Goal: Task Accomplishment & Management: Use online tool/utility

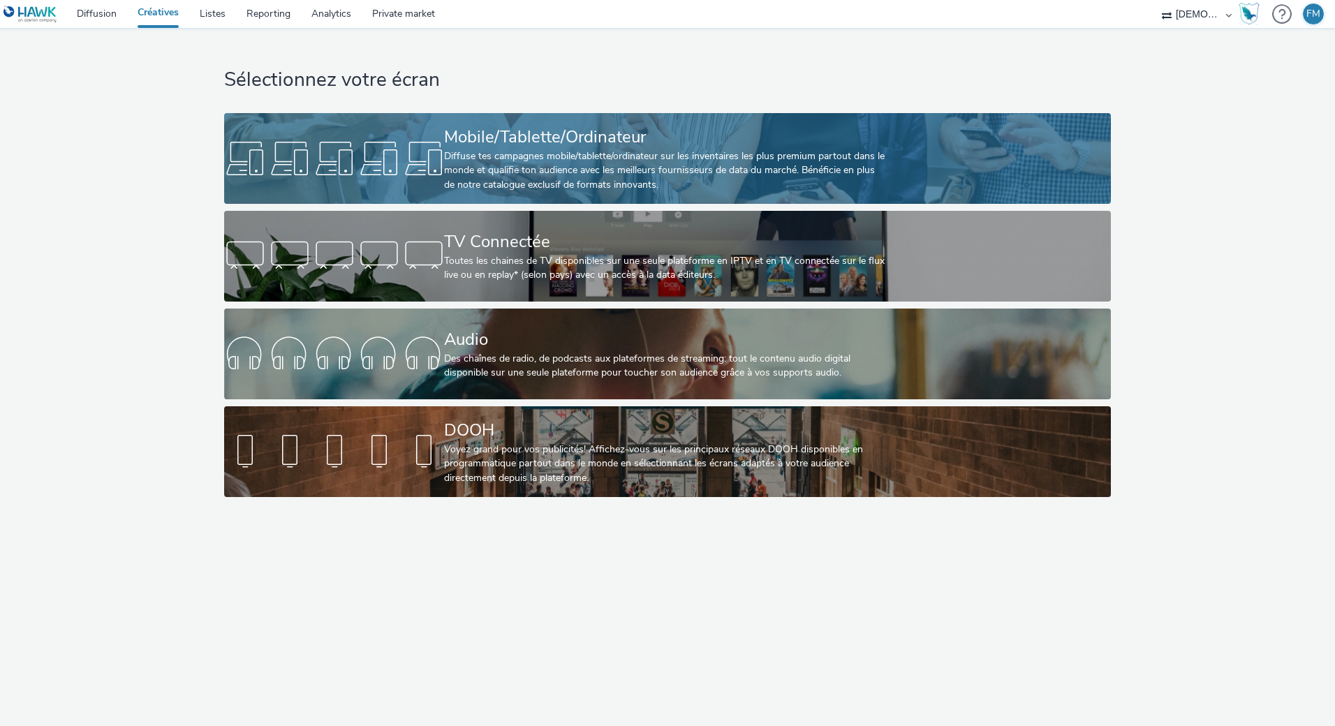
click at [417, 195] on link "Mobile/Tablette/Ordinateur Diffuse tes campagnes mobile/tablette/ordinateur sur…" at bounding box center [667, 158] width 887 height 91
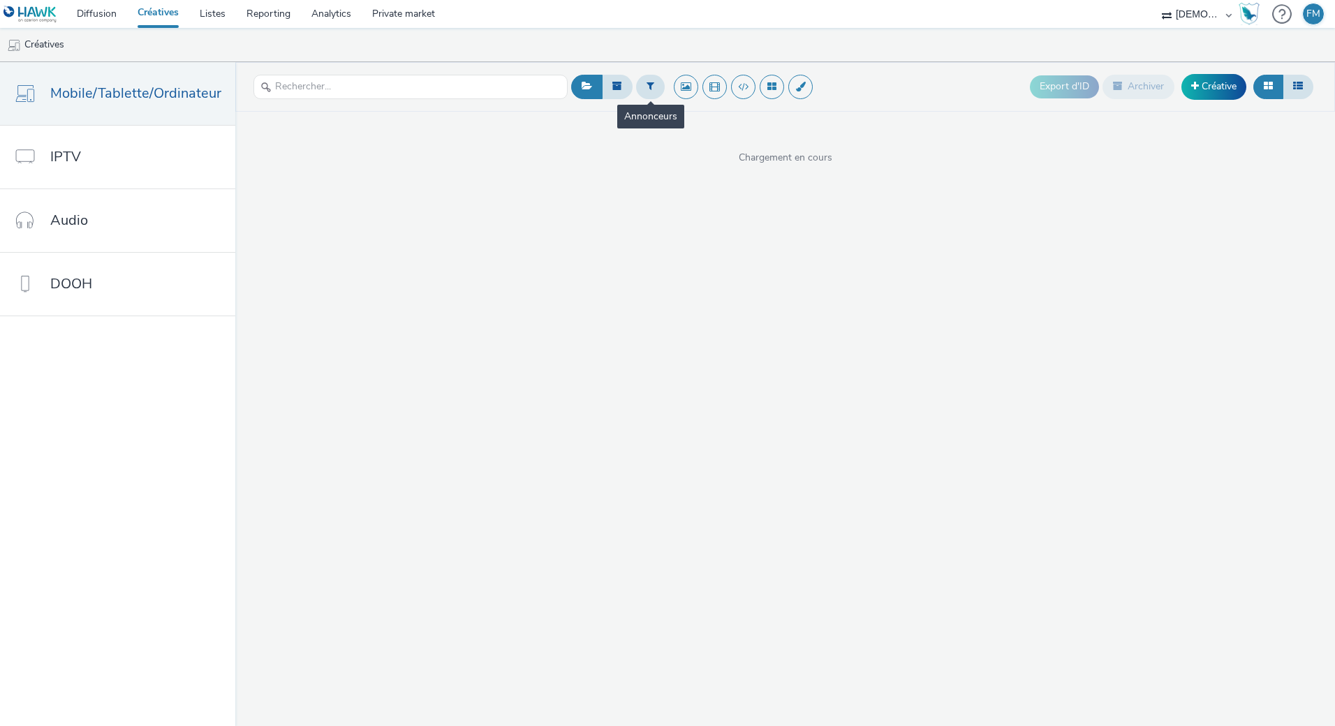
click at [636, 94] on span at bounding box center [650, 87] width 29 height 24
click at [649, 90] on icon at bounding box center [650, 86] width 8 height 10
click at [674, 89] on div at bounding box center [721, 92] width 98 height 17
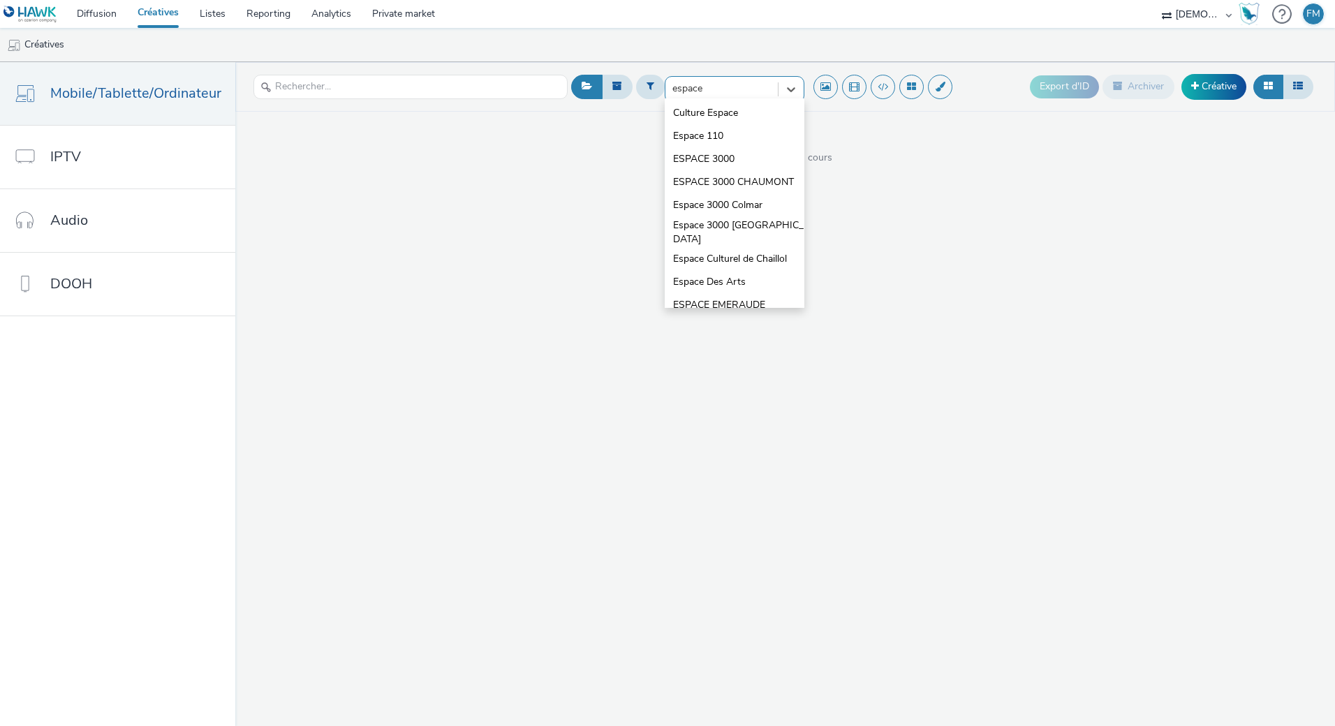
type input "espace"
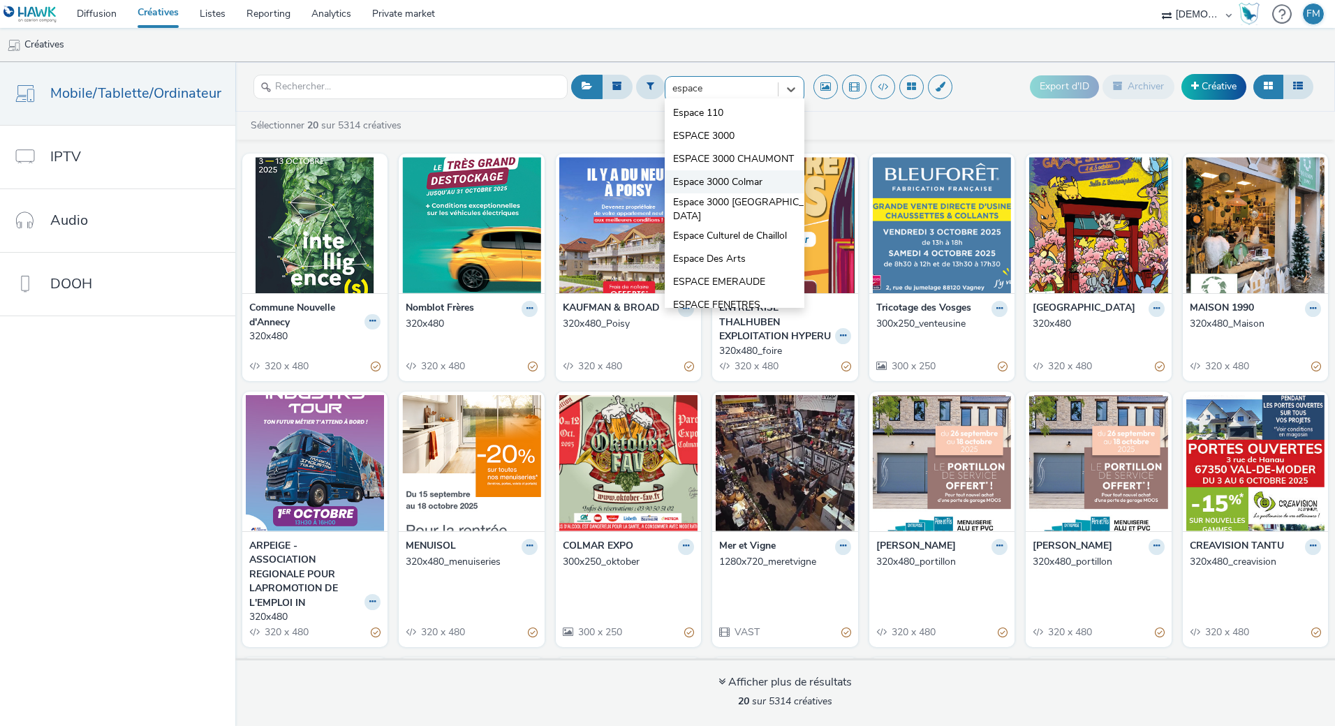
click at [704, 189] on span "Espace 3000 Colmar" at bounding box center [717, 182] width 89 height 14
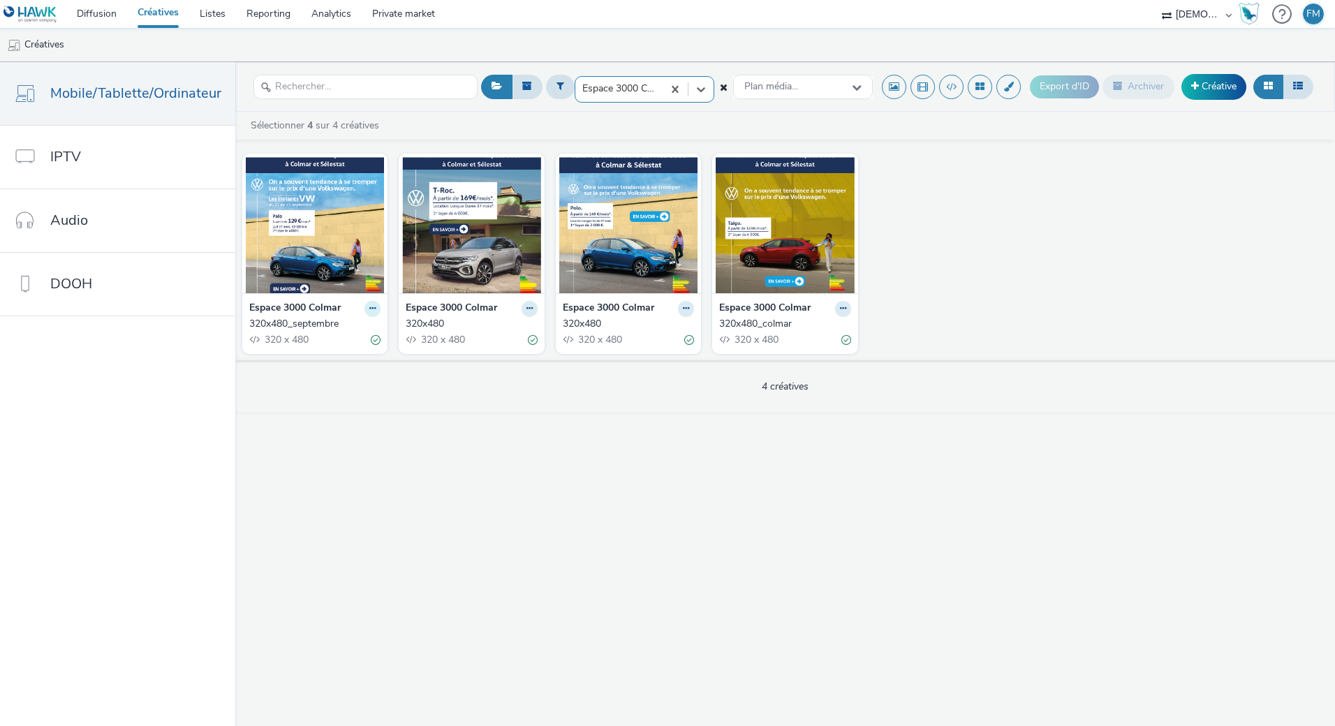
click at [364, 309] on button at bounding box center [372, 309] width 16 height 16
click at [355, 350] on link "Dupliquer" at bounding box center [328, 361] width 105 height 28
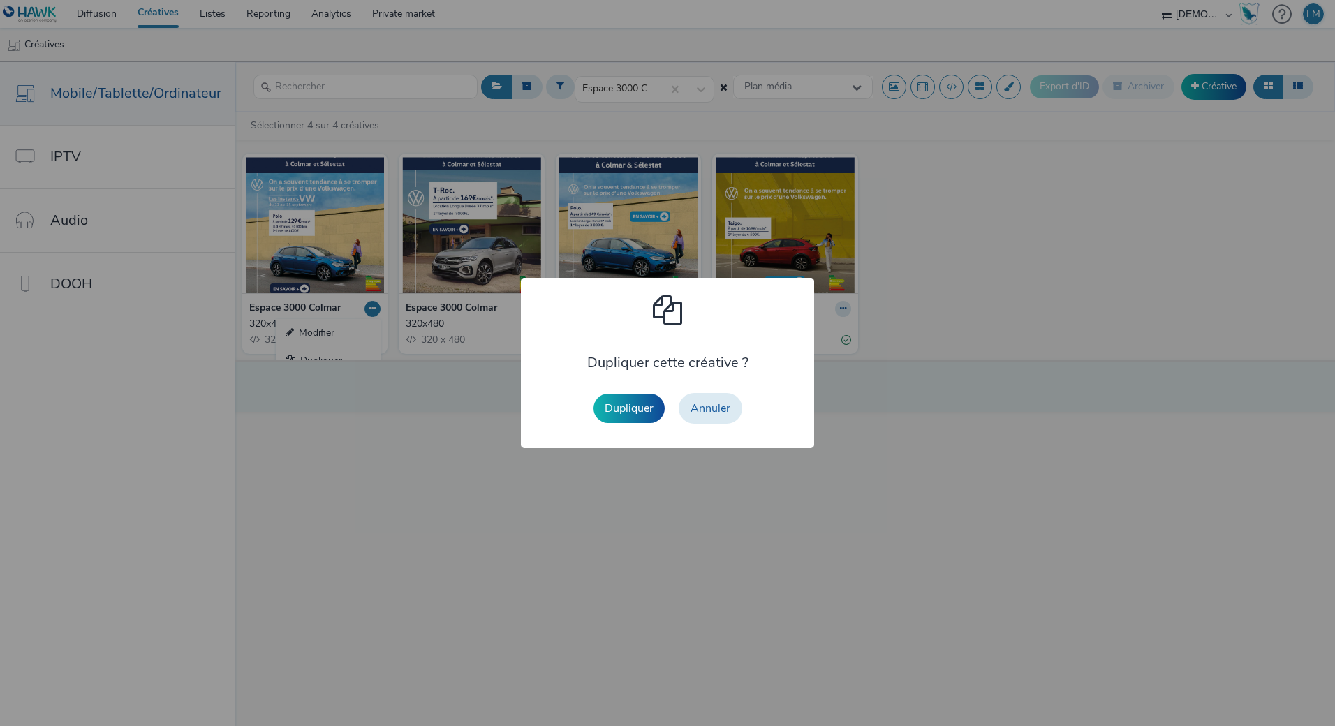
click at [639, 405] on button "Dupliquer" at bounding box center [628, 408] width 71 height 29
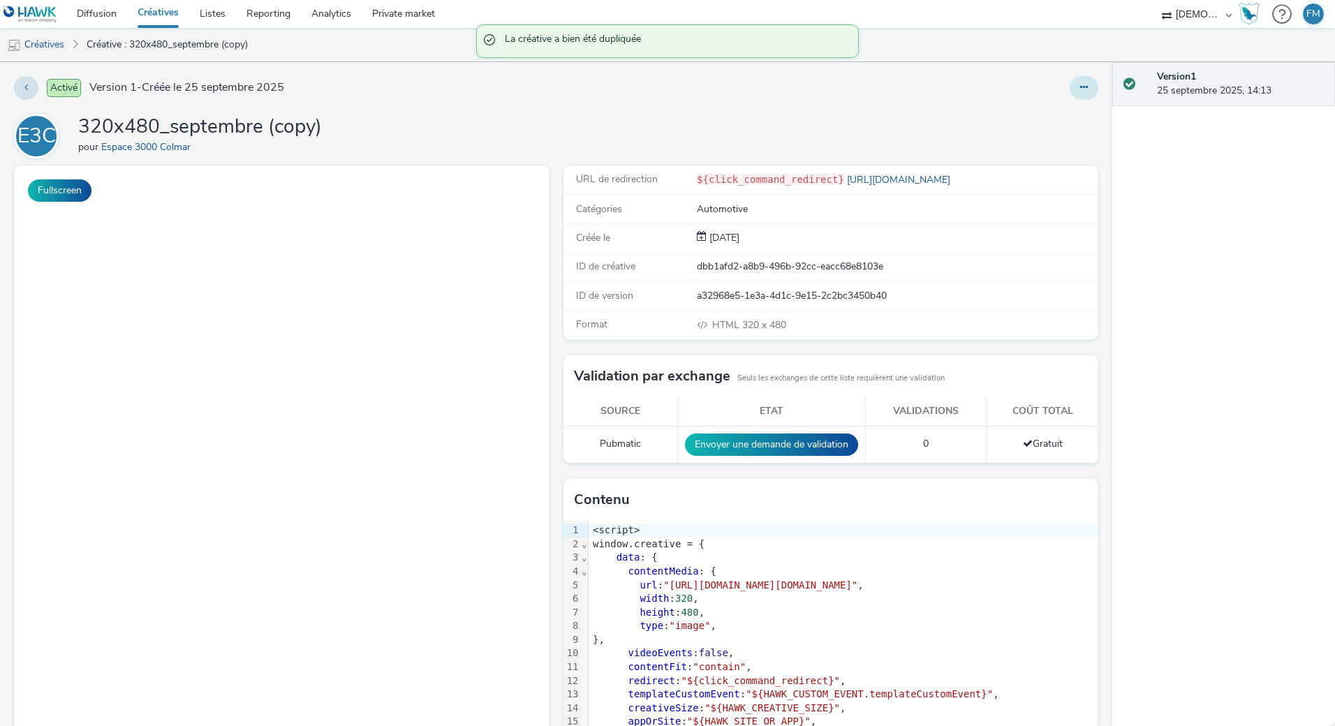
click at [1069, 91] on button at bounding box center [1083, 88] width 29 height 24
click at [1034, 121] on link "Modifier" at bounding box center [1045, 116] width 105 height 28
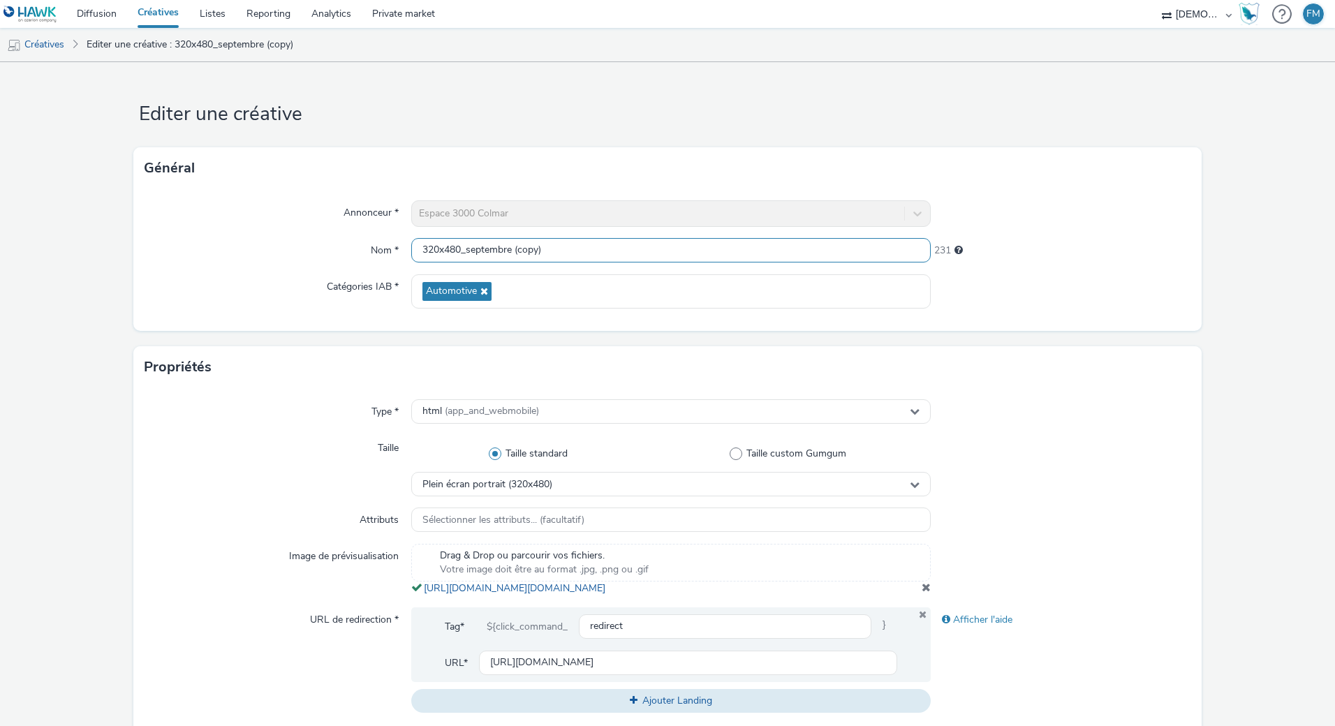
drag, startPoint x: 537, startPoint y: 244, endPoint x: 460, endPoint y: 249, distance: 76.9
click at [460, 249] on input "320x480_septembre (copy)" at bounding box center [670, 250] width 519 height 24
click at [516, 98] on form "Editer une créative Général Annonceur * Espace 3000 Colmar Nom * 320x480_septem…" at bounding box center [667, 641] width 1335 height 1159
drag, startPoint x: 552, startPoint y: 251, endPoint x: 466, endPoint y: 250, distance: 86.6
click at [466, 250] on input "320x480_septembre (copy)" at bounding box center [670, 250] width 519 height 24
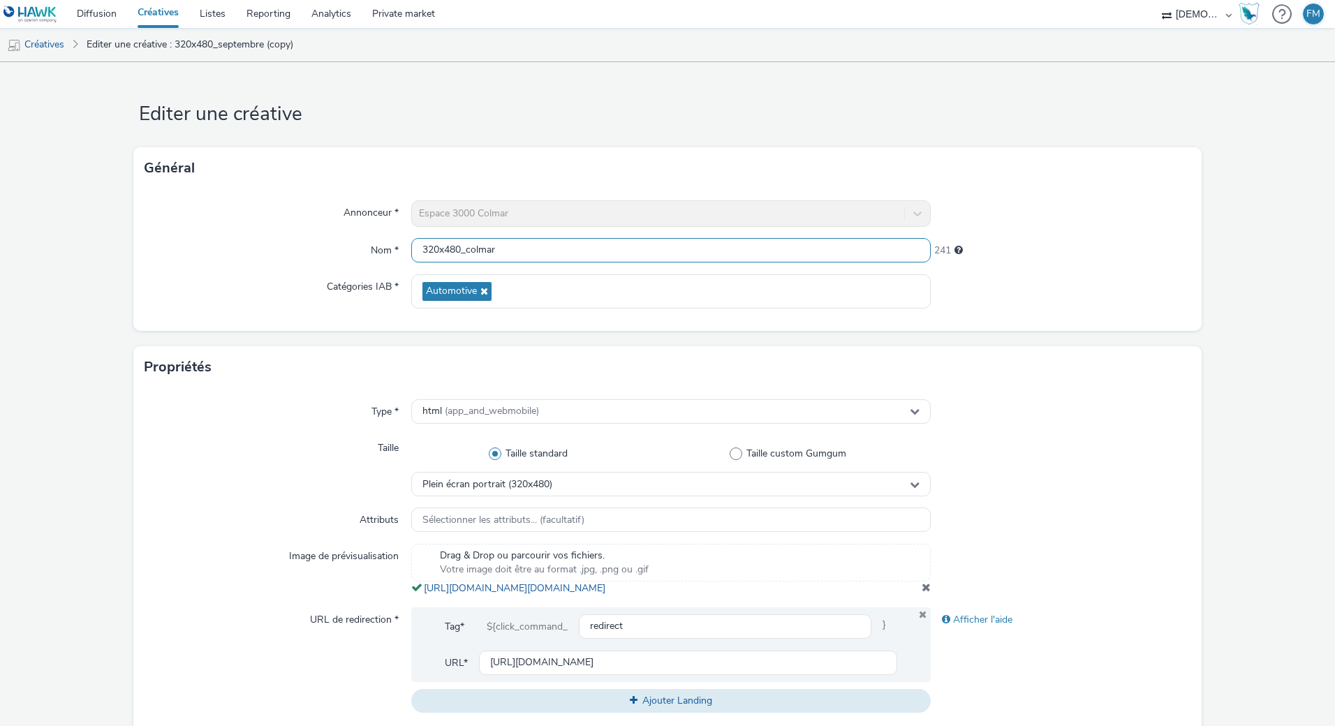
type input "320x480_colmar"
click at [488, 175] on div "Général" at bounding box center [667, 168] width 1068 height 42
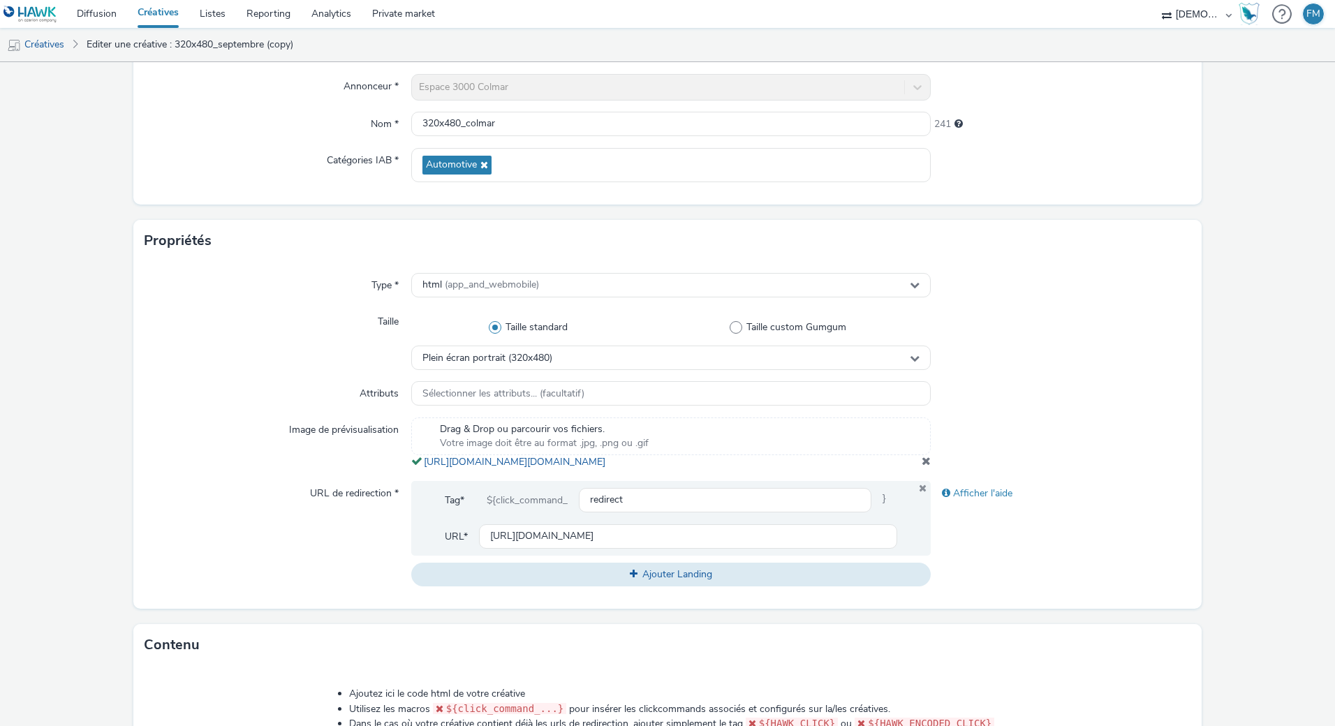
scroll to position [279, 0]
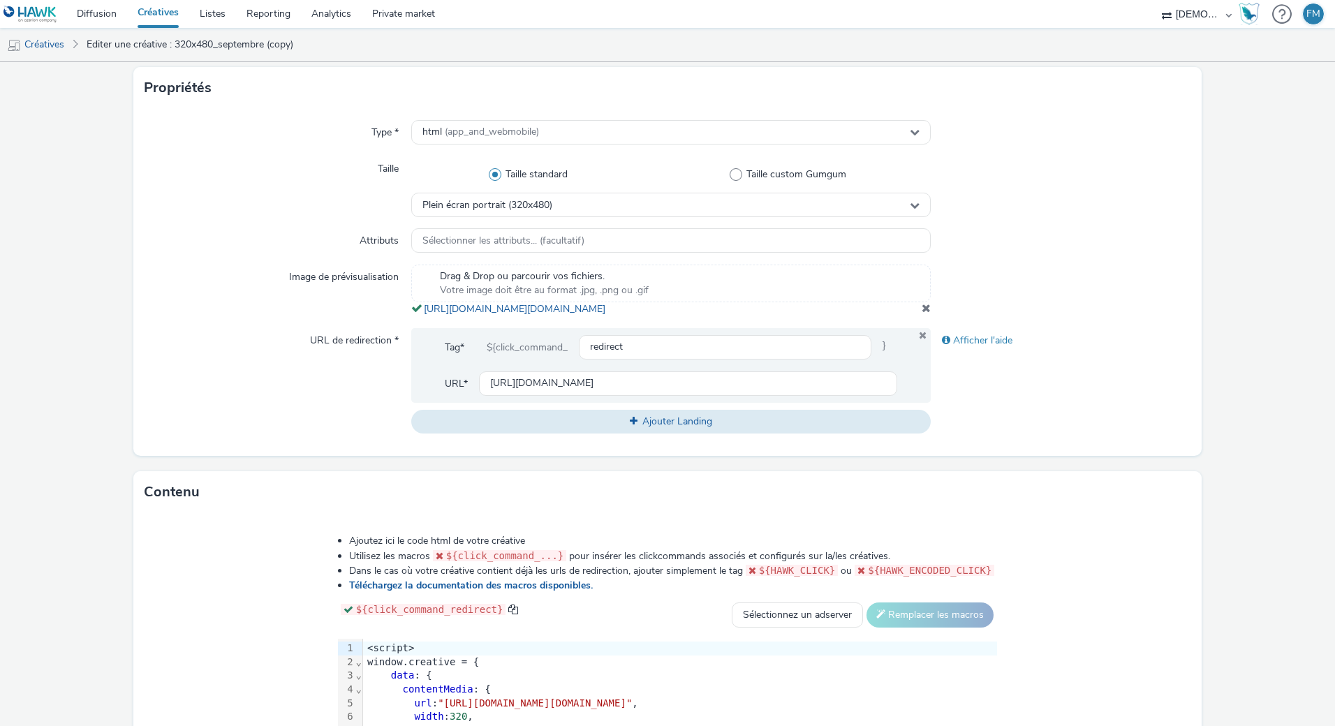
click at [921, 313] on span at bounding box center [925, 307] width 9 height 11
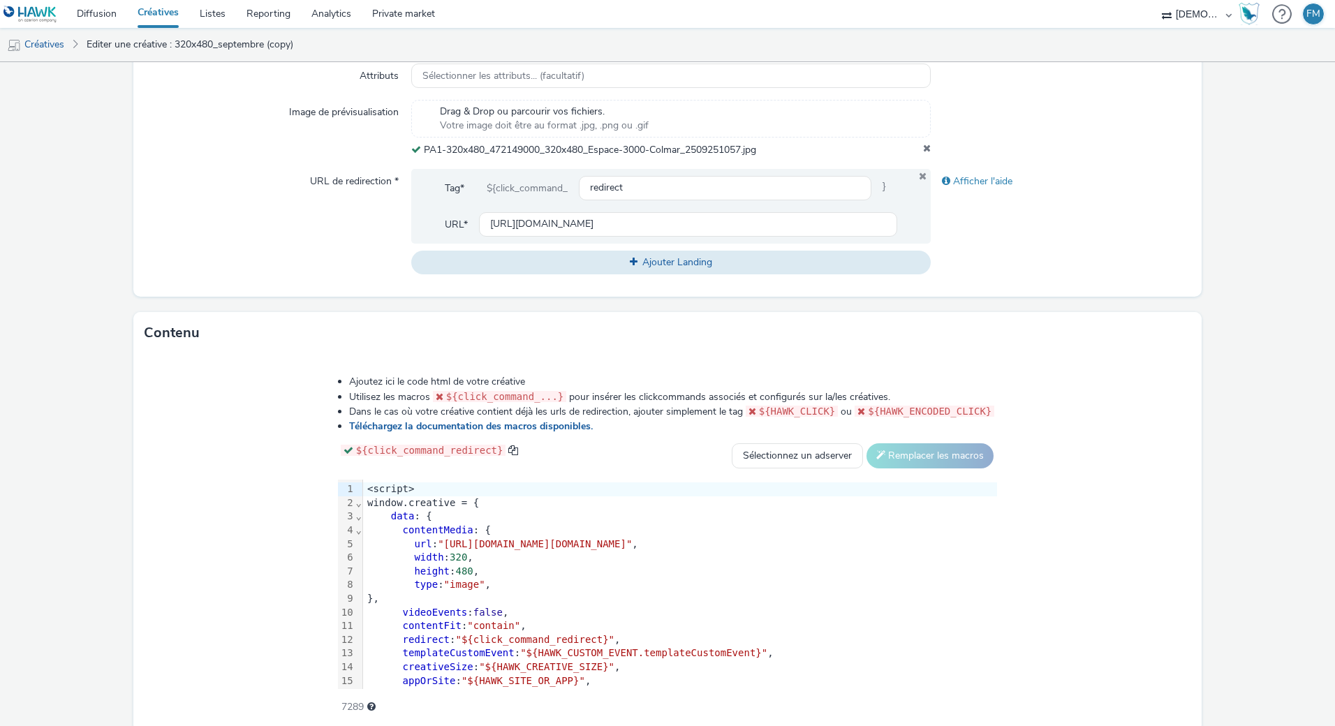
scroll to position [489, 0]
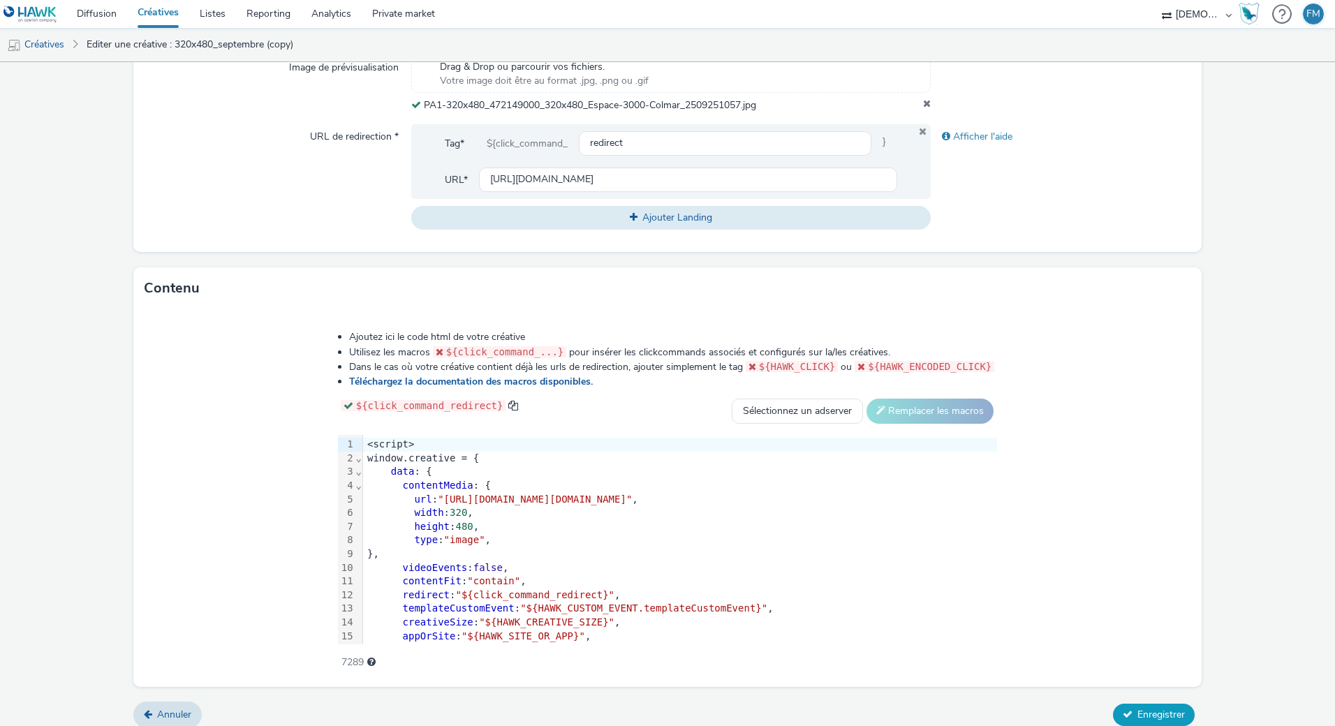
click at [1156, 708] on span "Enregistrer" at bounding box center [1160, 714] width 47 height 13
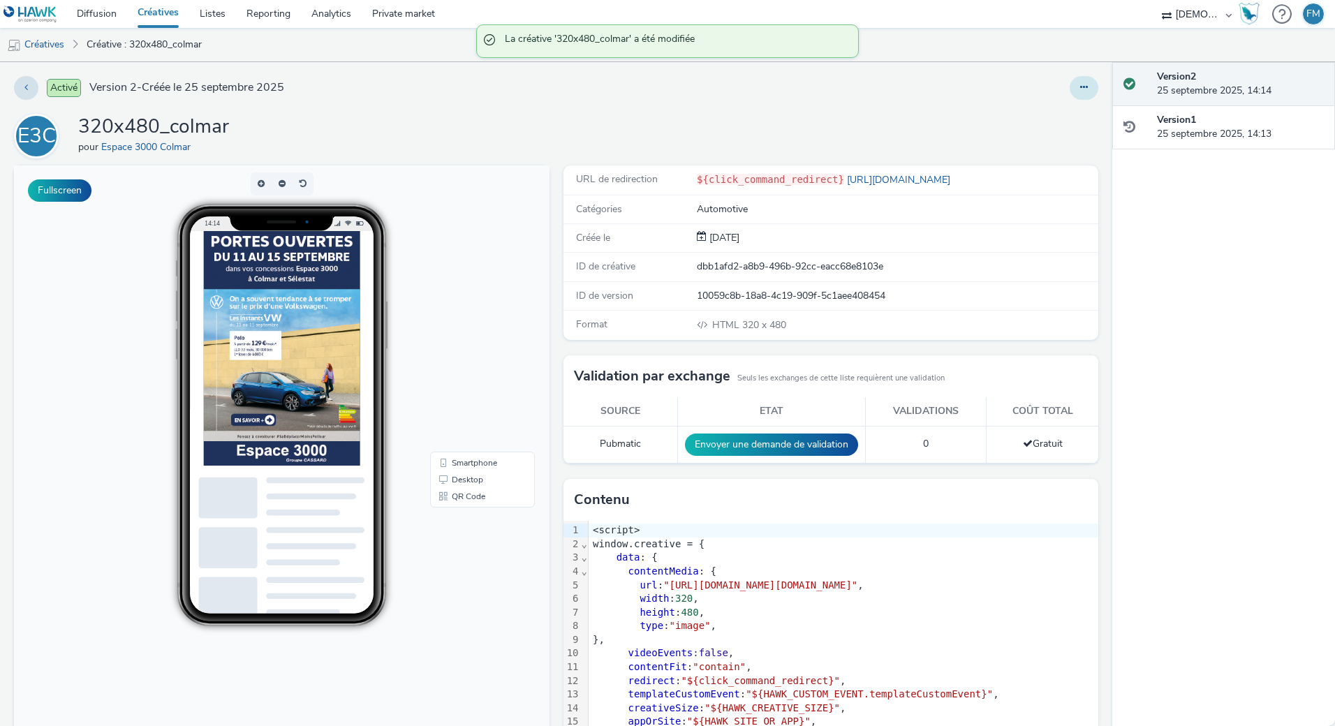
click at [1072, 94] on button at bounding box center [1083, 88] width 29 height 24
click at [1058, 114] on link "Modifier" at bounding box center [1045, 116] width 105 height 28
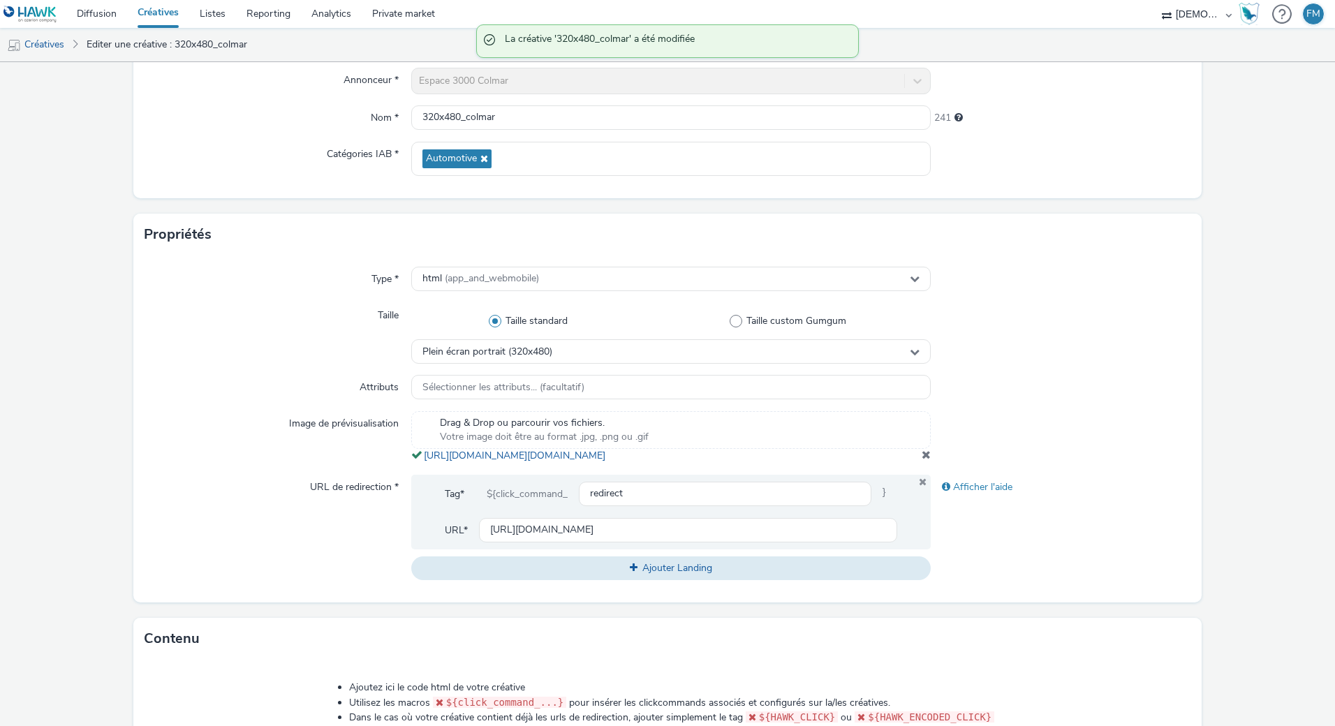
scroll to position [279, 0]
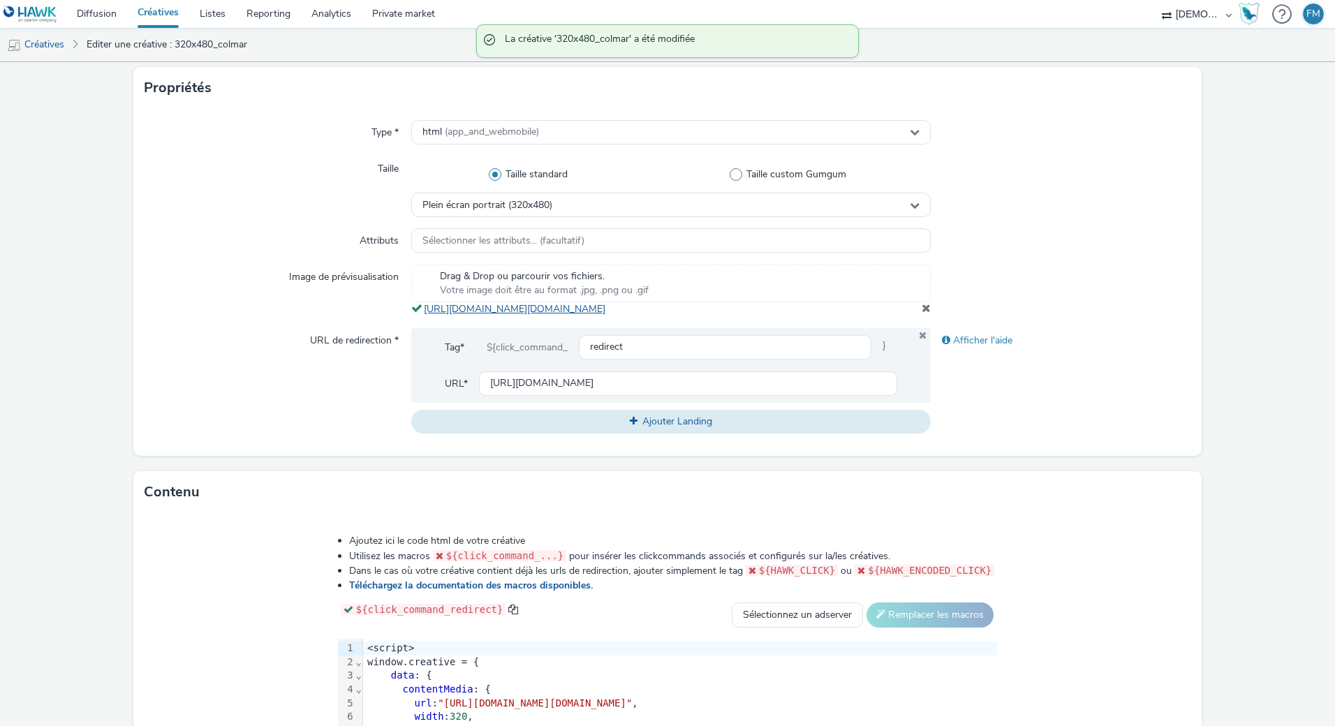
click at [602, 311] on link "https://tabmo-cdn.s3.eu-west-1.amazonaws.com/hawk.tabmo.io/organizations/38dc92…" at bounding box center [517, 308] width 187 height 13
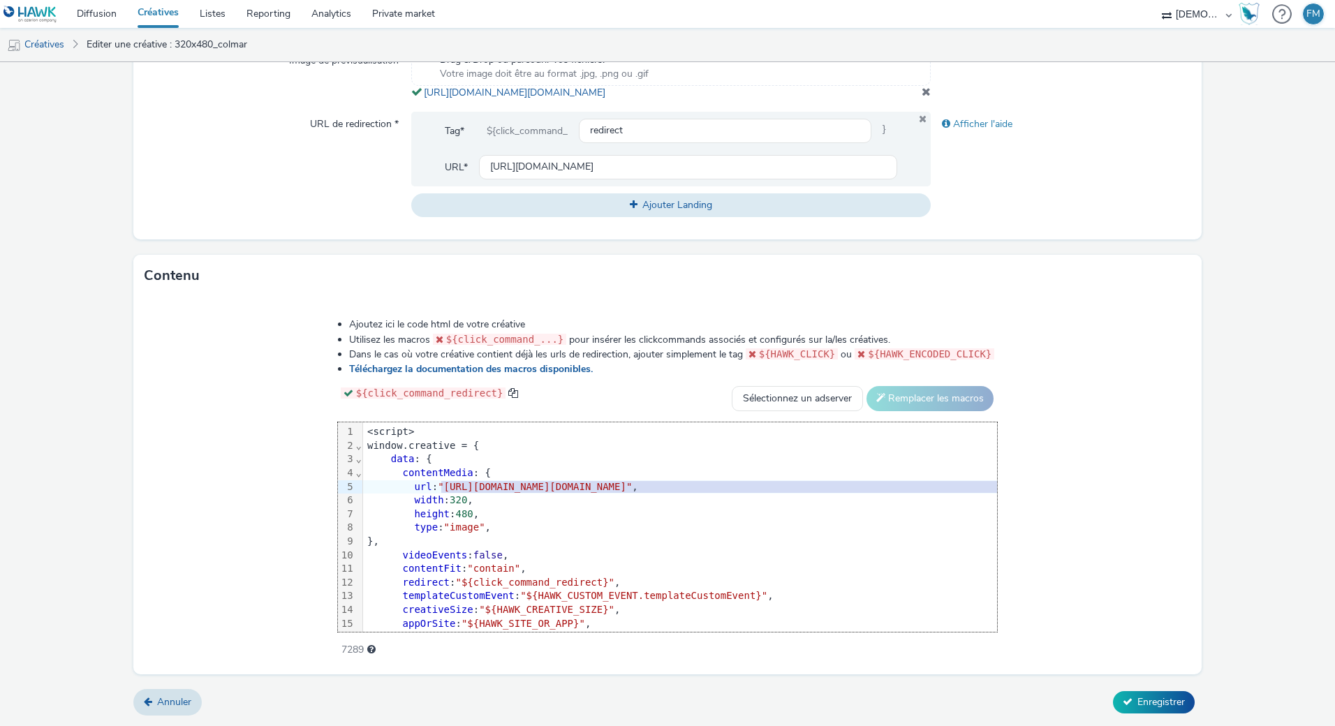
scroll to position [0, 43]
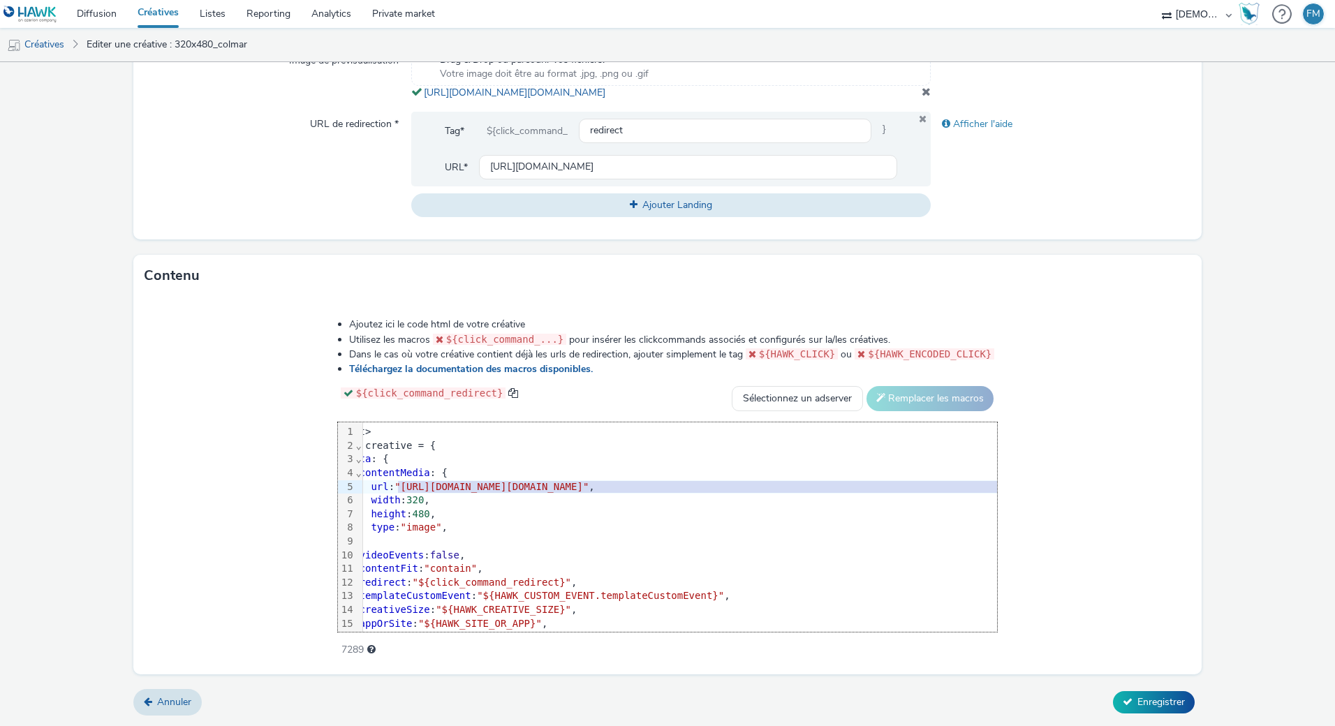
drag, startPoint x: 299, startPoint y: 491, endPoint x: 1110, endPoint y: 486, distance: 811.2
click at [588, 486] on span ""https://tabmo-cdn.s3.eu-west-1.amazonaws.com/hawk.tabmo.io/organizations/38dc9…" at bounding box center [491, 486] width 194 height 11
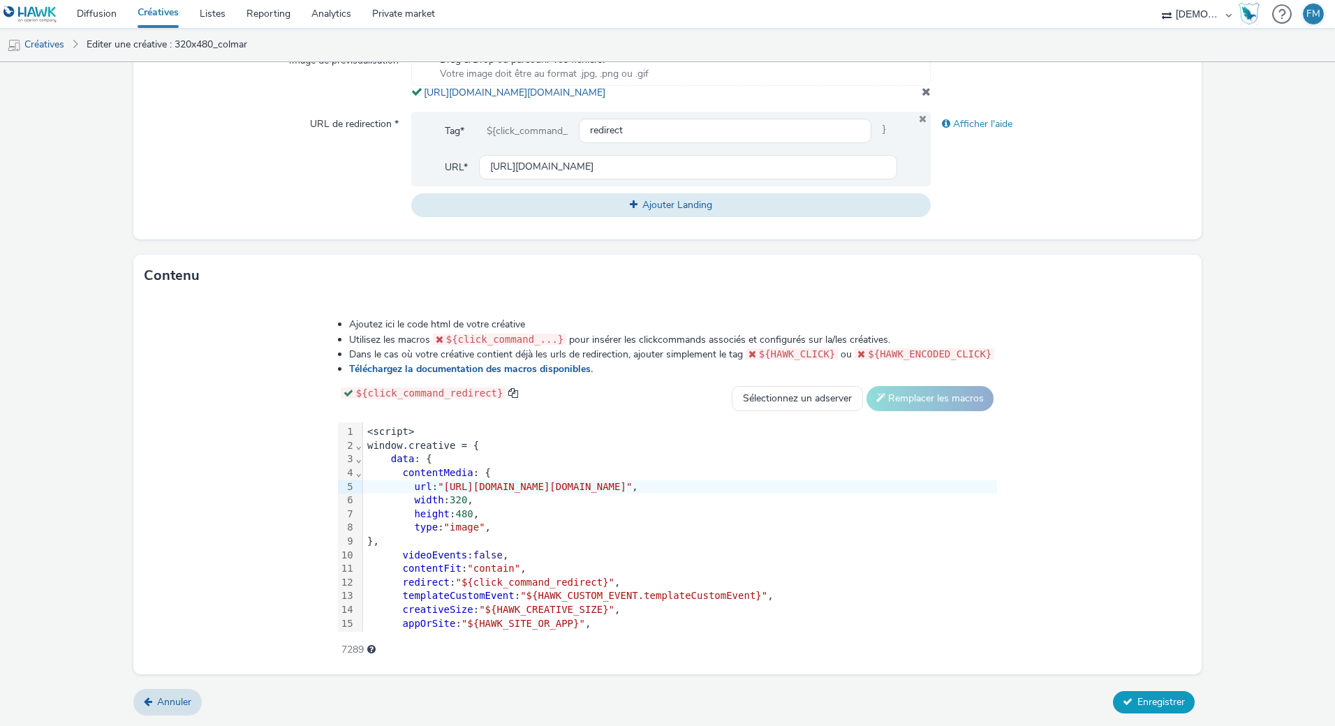
click at [1159, 697] on span "Enregistrer" at bounding box center [1160, 701] width 47 height 13
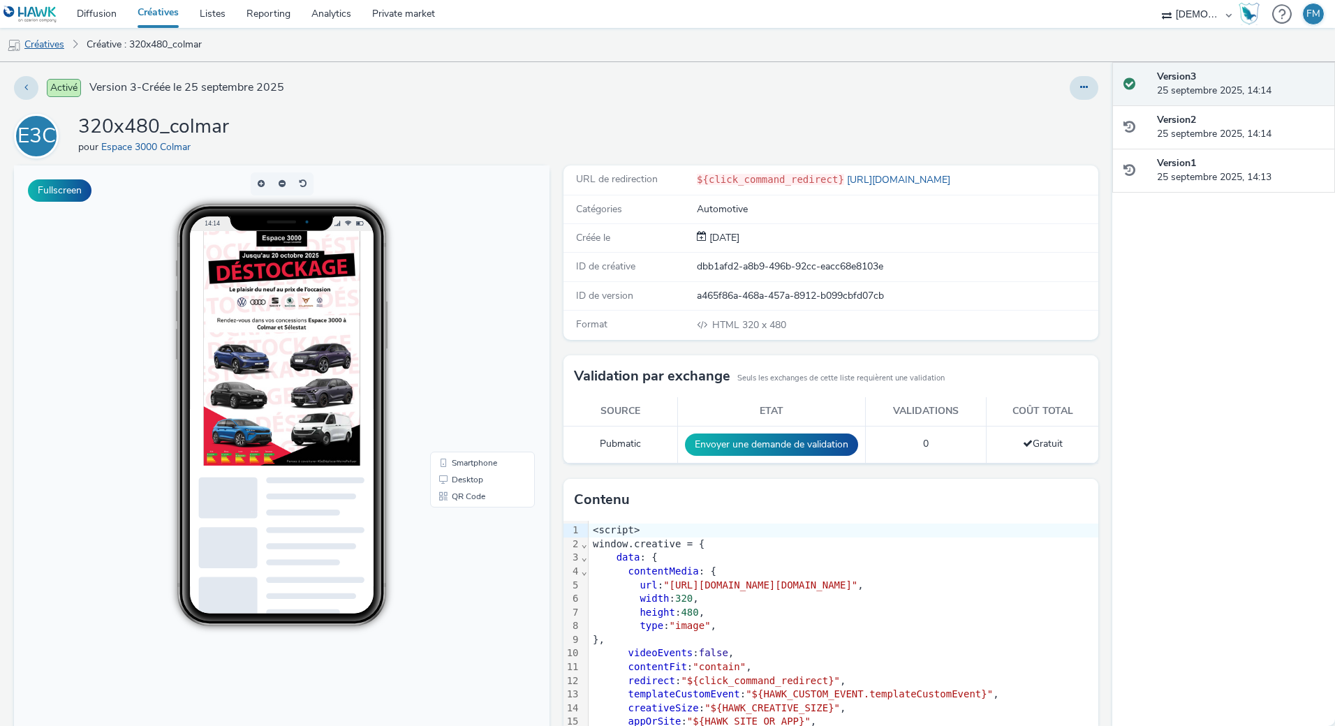
click at [61, 42] on link "Créatives" at bounding box center [35, 45] width 71 height 34
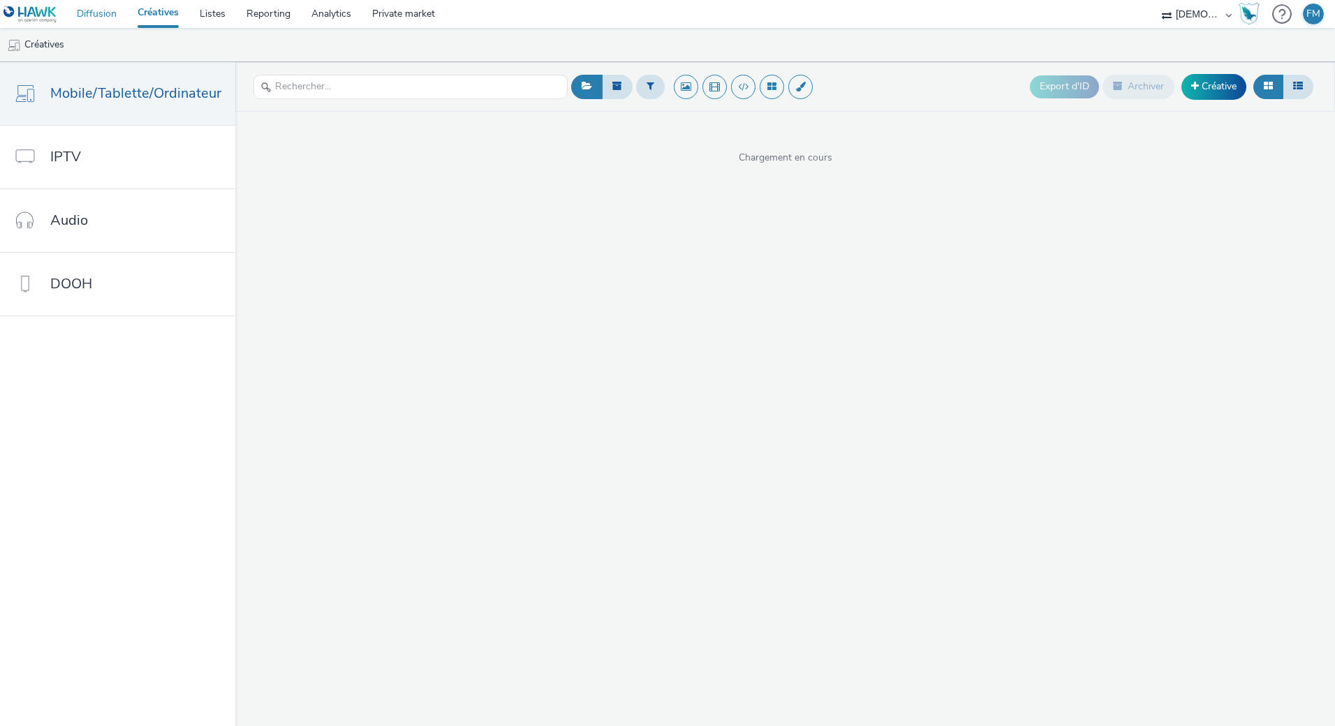
click at [110, 17] on link "Diffusion" at bounding box center [96, 14] width 61 height 28
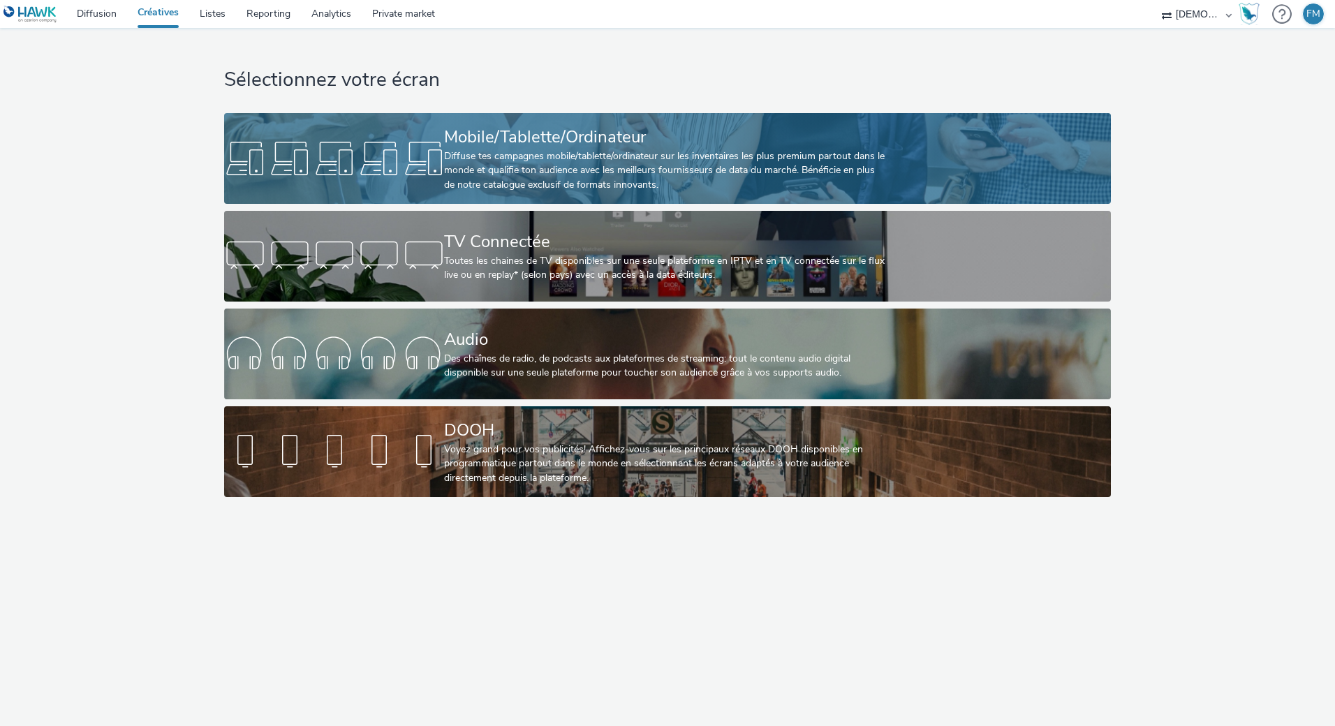
click at [720, 120] on div "Mobile/Tablette/Ordinateur Diffuse tes campagnes mobile/tablette/ordinateur sur…" at bounding box center [664, 158] width 440 height 91
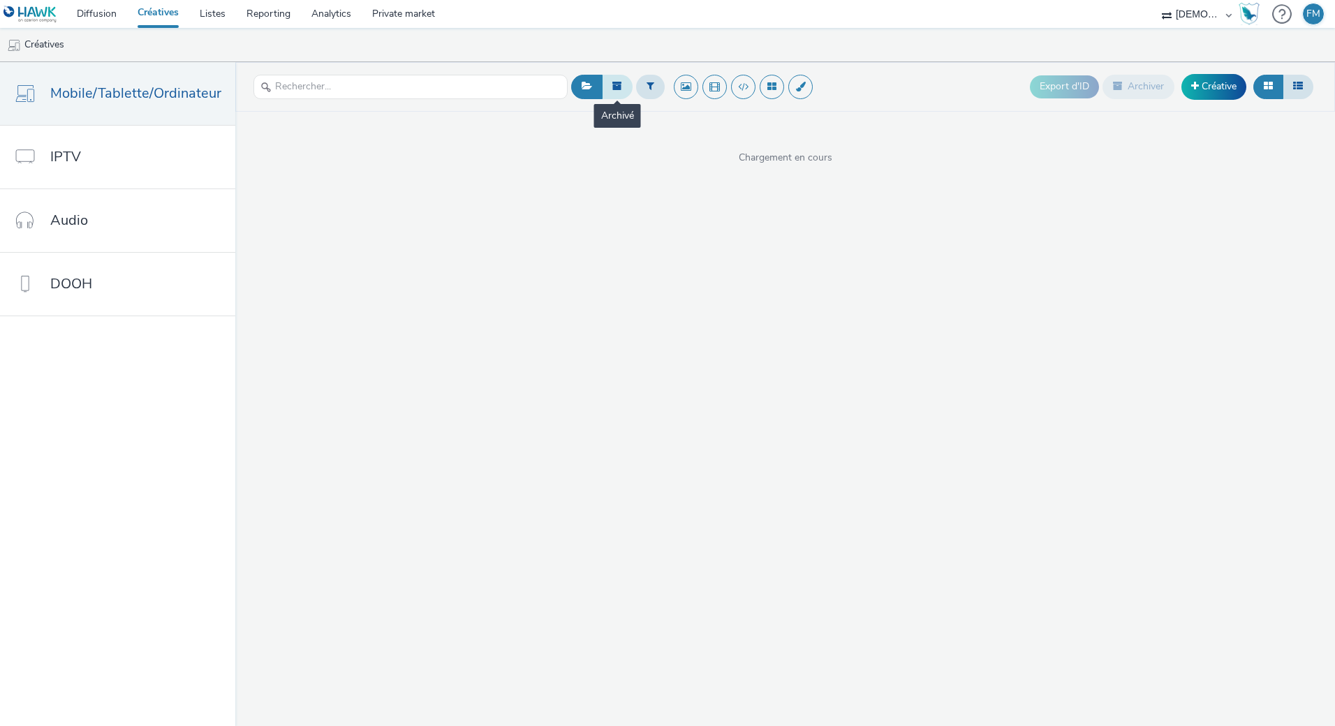
click at [622, 83] on button at bounding box center [617, 87] width 31 height 24
click at [625, 82] on button at bounding box center [617, 87] width 31 height 24
click at [590, 85] on button at bounding box center [586, 87] width 31 height 24
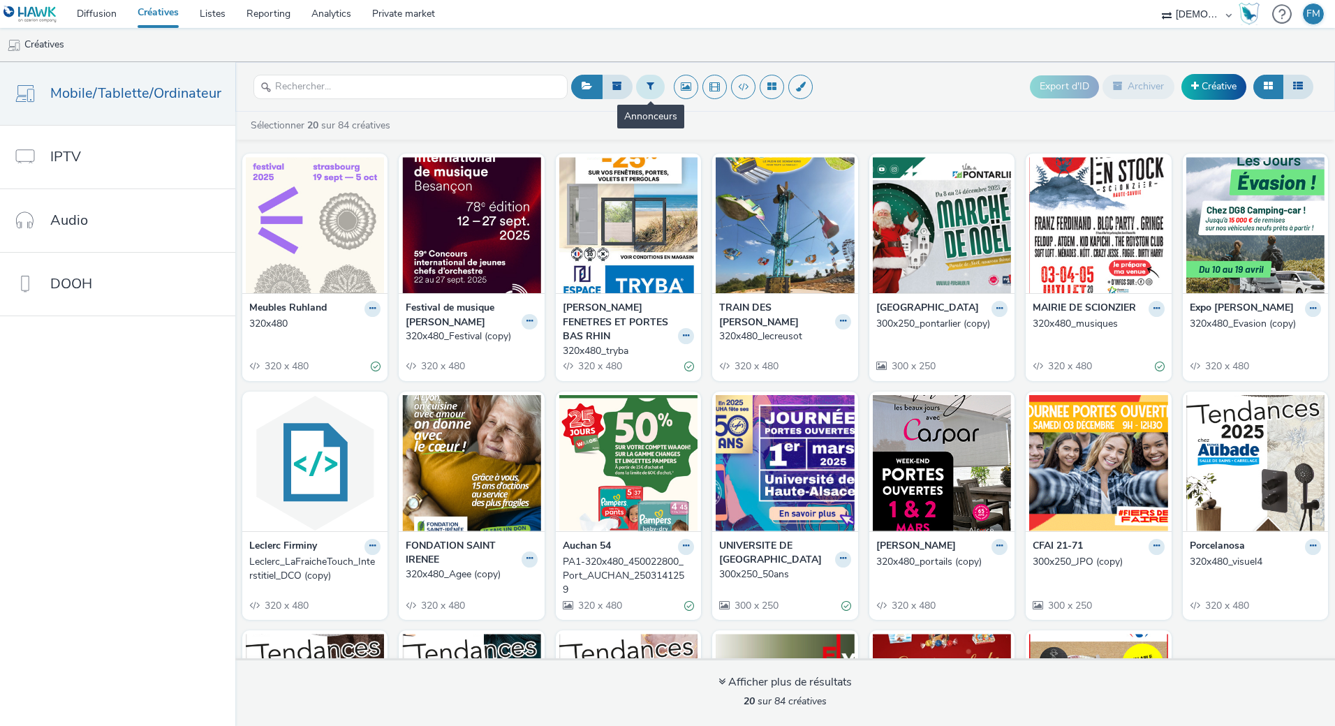
click at [648, 84] on icon at bounding box center [650, 86] width 8 height 10
click at [693, 95] on div at bounding box center [721, 92] width 98 height 17
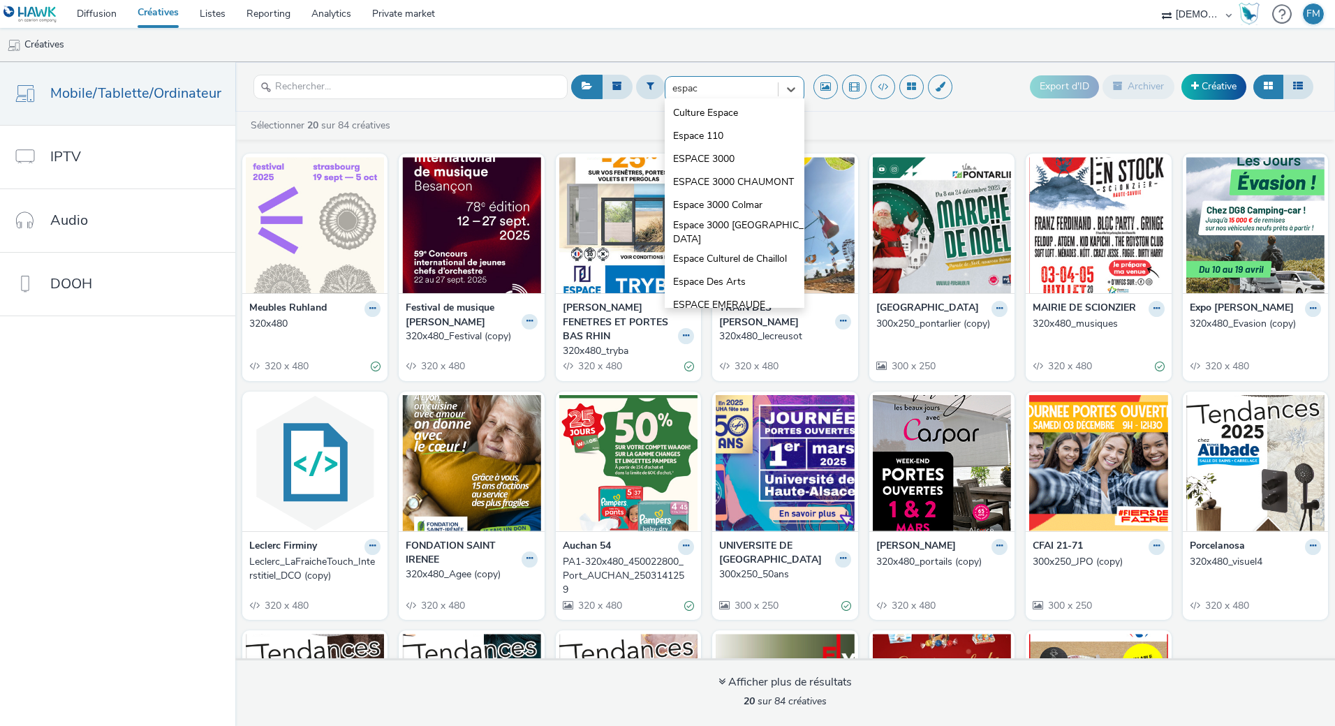
type input "espace"
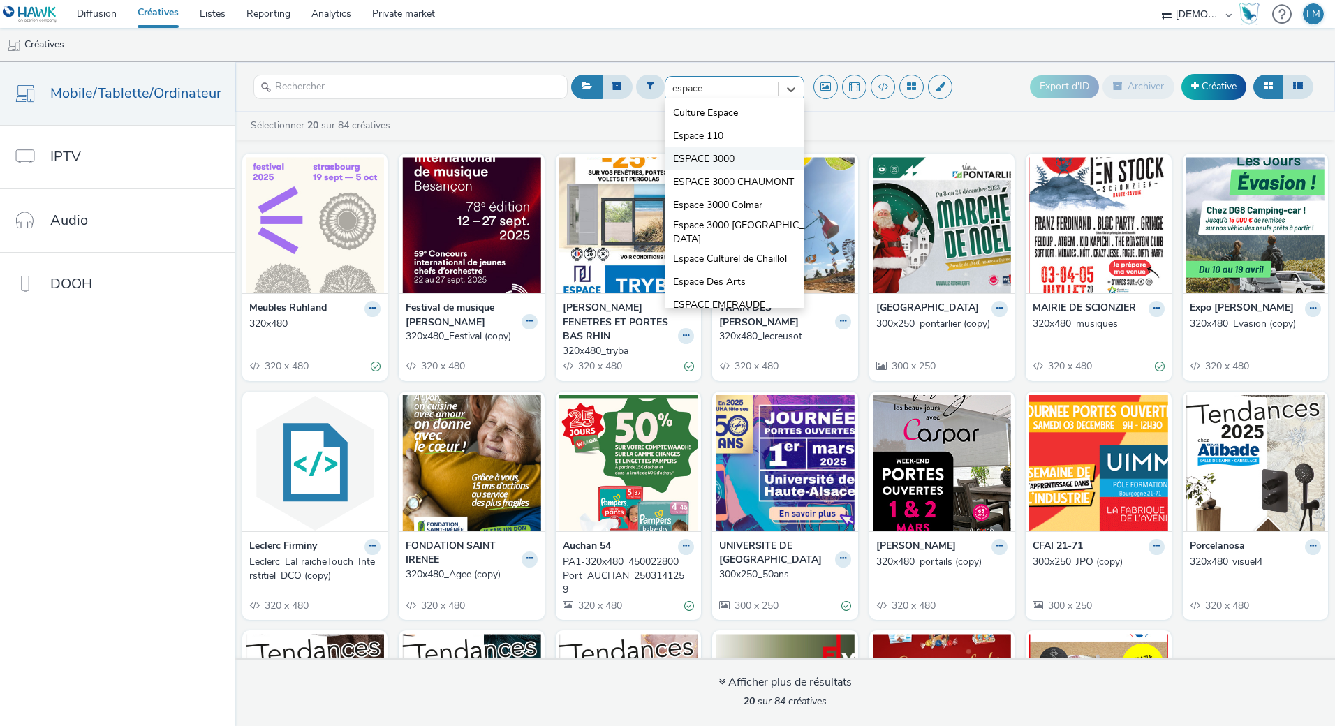
click at [737, 161] on li "ESPACE 3000" at bounding box center [735, 158] width 140 height 23
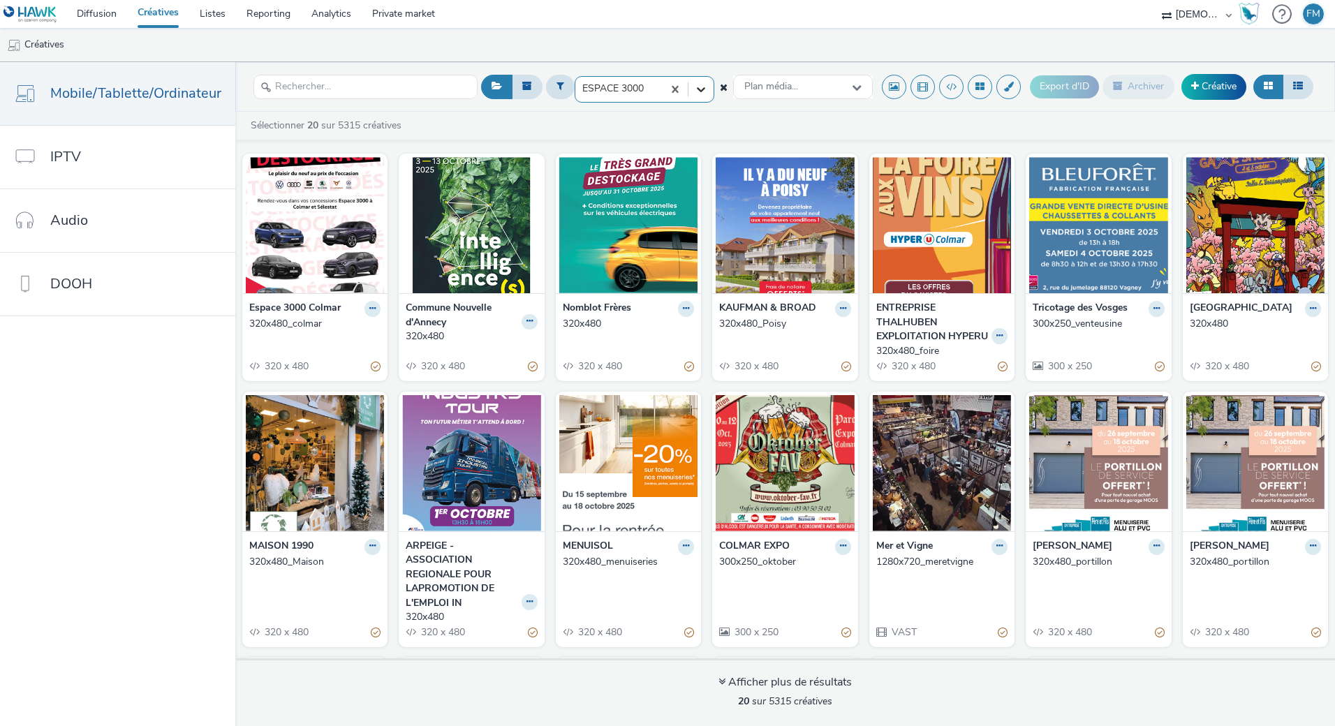
click at [699, 91] on icon at bounding box center [701, 89] width 14 height 14
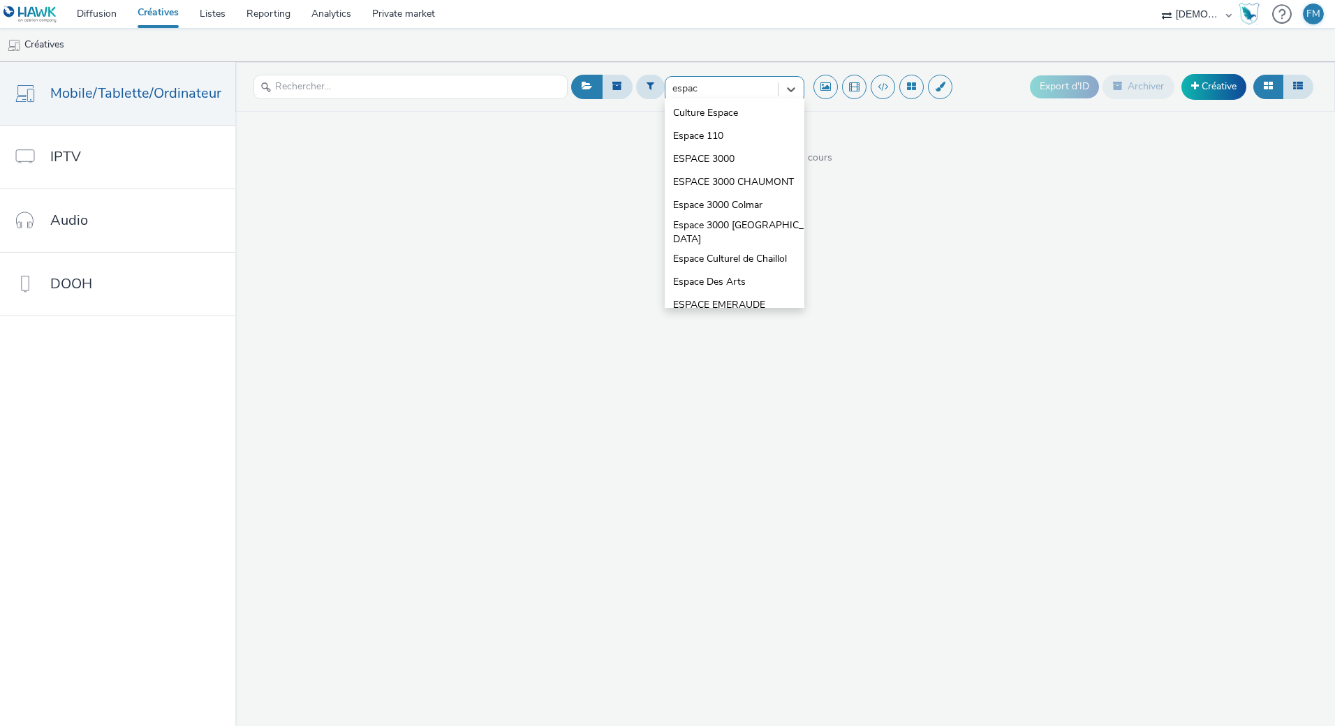
type input "espace"
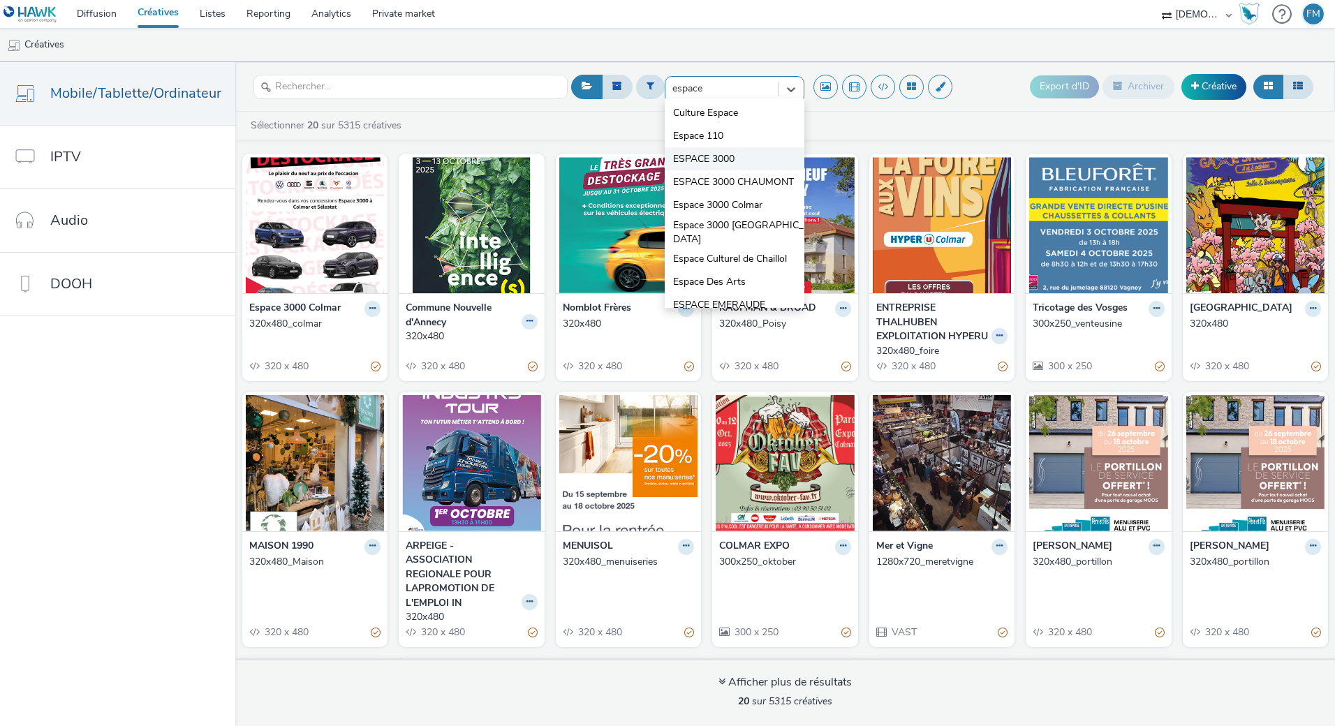
click at [697, 163] on span "ESPACE 3000" at bounding box center [703, 159] width 61 height 14
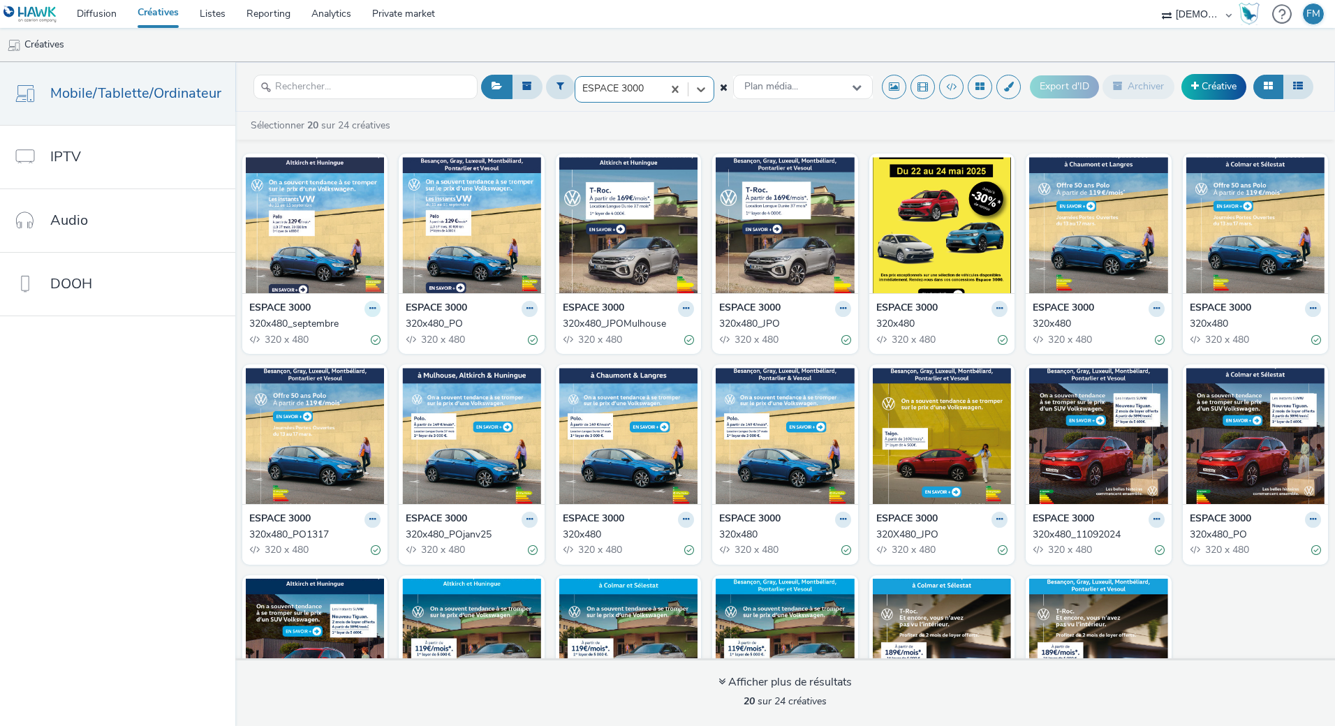
click at [369, 311] on icon at bounding box center [372, 308] width 6 height 8
click at [336, 360] on link "Dupliquer" at bounding box center [328, 361] width 105 height 28
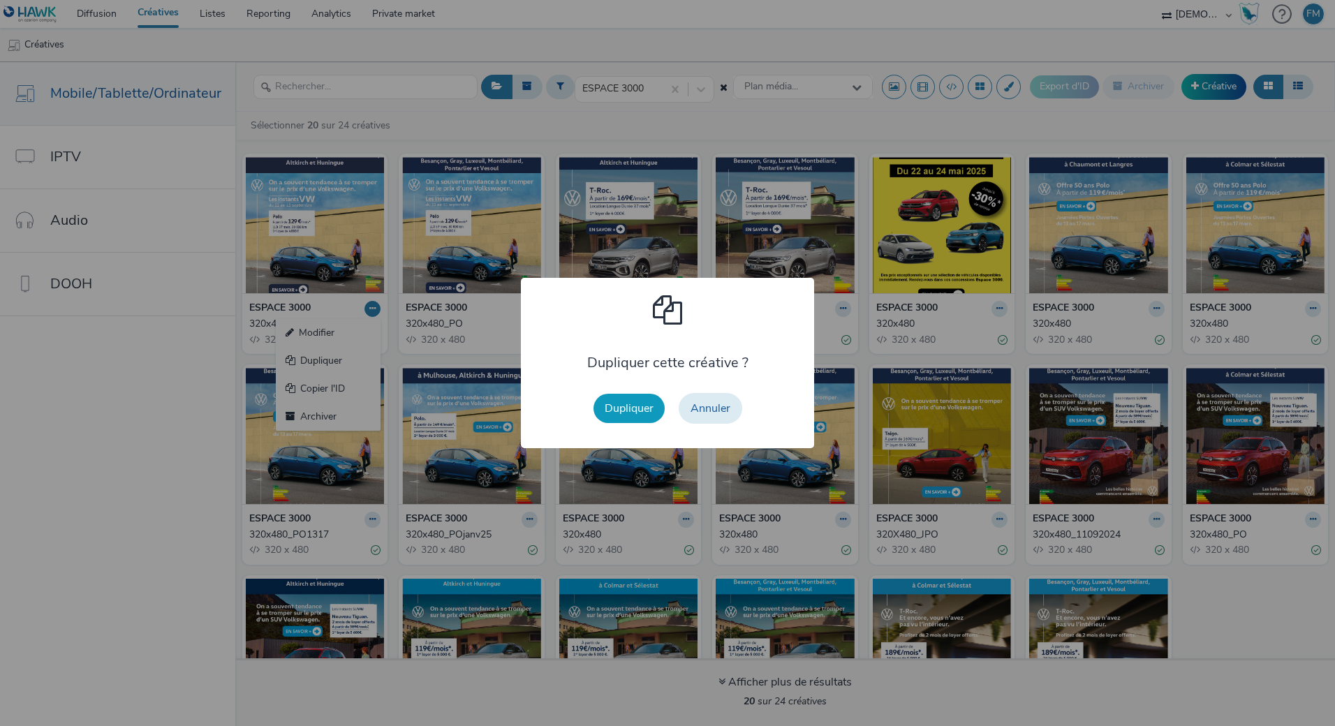
click at [637, 415] on button "Dupliquer" at bounding box center [628, 408] width 71 height 29
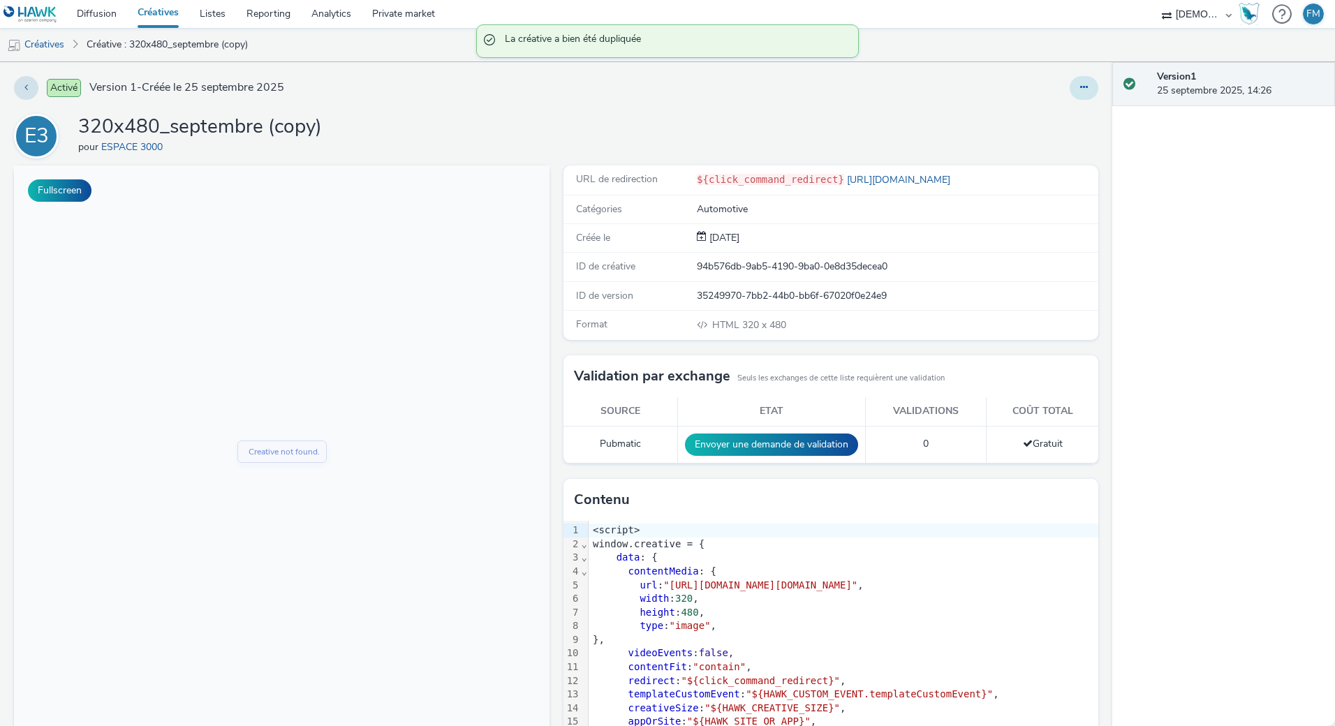
drag, startPoint x: 1085, startPoint y: 89, endPoint x: 1078, endPoint y: 90, distance: 7.0
click at [1081, 90] on div at bounding box center [1083, 88] width 29 height 24
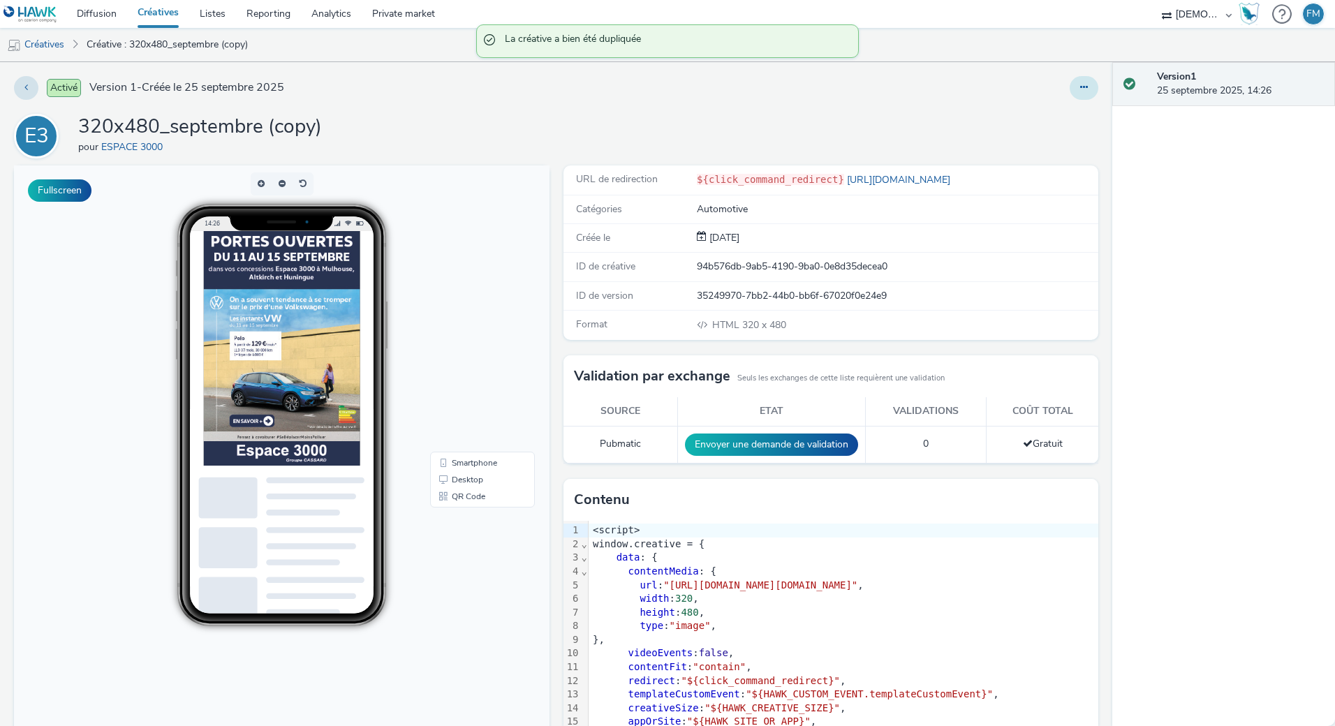
click at [1080, 83] on icon at bounding box center [1084, 87] width 8 height 10
drag, startPoint x: 1051, startPoint y: 138, endPoint x: 1056, endPoint y: 124, distance: 14.8
click at [1056, 124] on ul "Modifier Dupliquer Copier l'ID Archiver" at bounding box center [1045, 158] width 105 height 112
drag, startPoint x: 1056, startPoint y: 124, endPoint x: 1049, endPoint y: 119, distance: 9.1
click at [1049, 119] on link "Modifier" at bounding box center [1045, 116] width 105 height 28
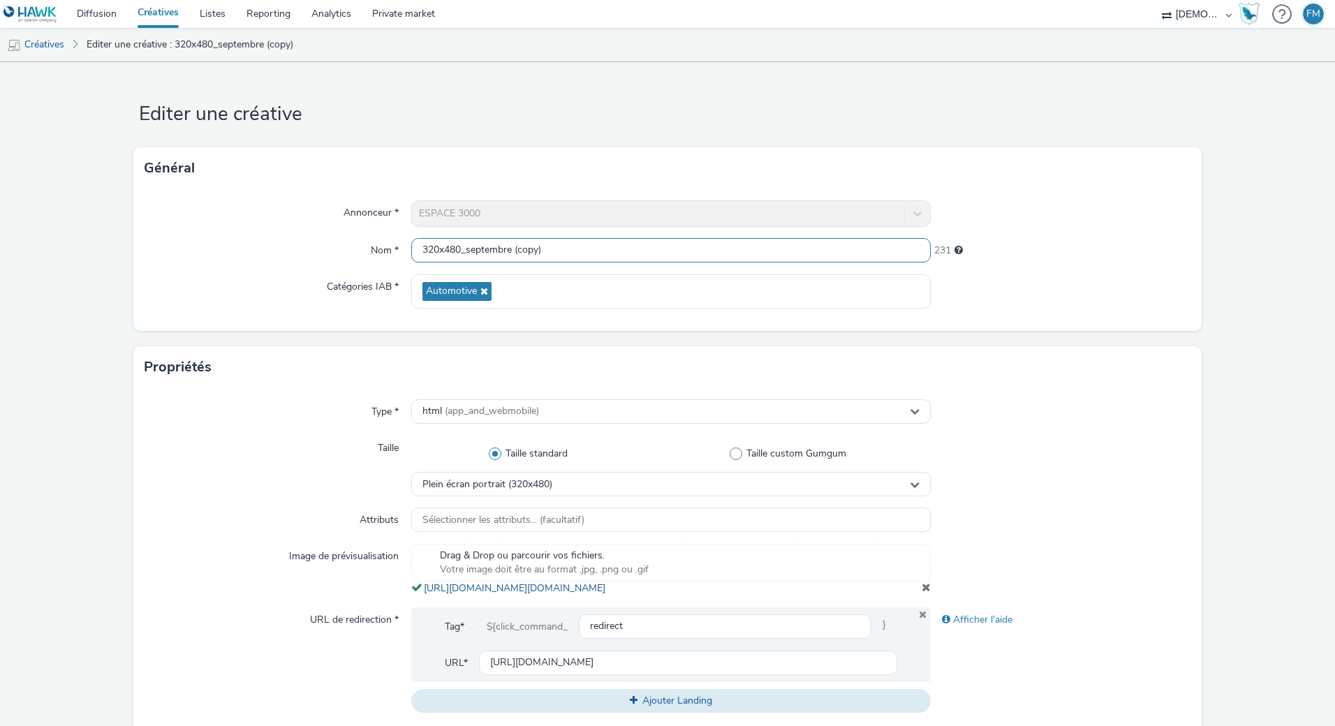
drag, startPoint x: 466, startPoint y: 248, endPoint x: 801, endPoint y: 249, distance: 335.1
click at [801, 249] on input "320x480_septembre (copy)" at bounding box center [670, 250] width 519 height 24
type input "320x480_mulhouse"
click at [679, 124] on form "Editer une créative Général Annonceur * ESPACE 3000 Nom * 320x480_mulhouse 239 …" at bounding box center [667, 641] width 1335 height 1159
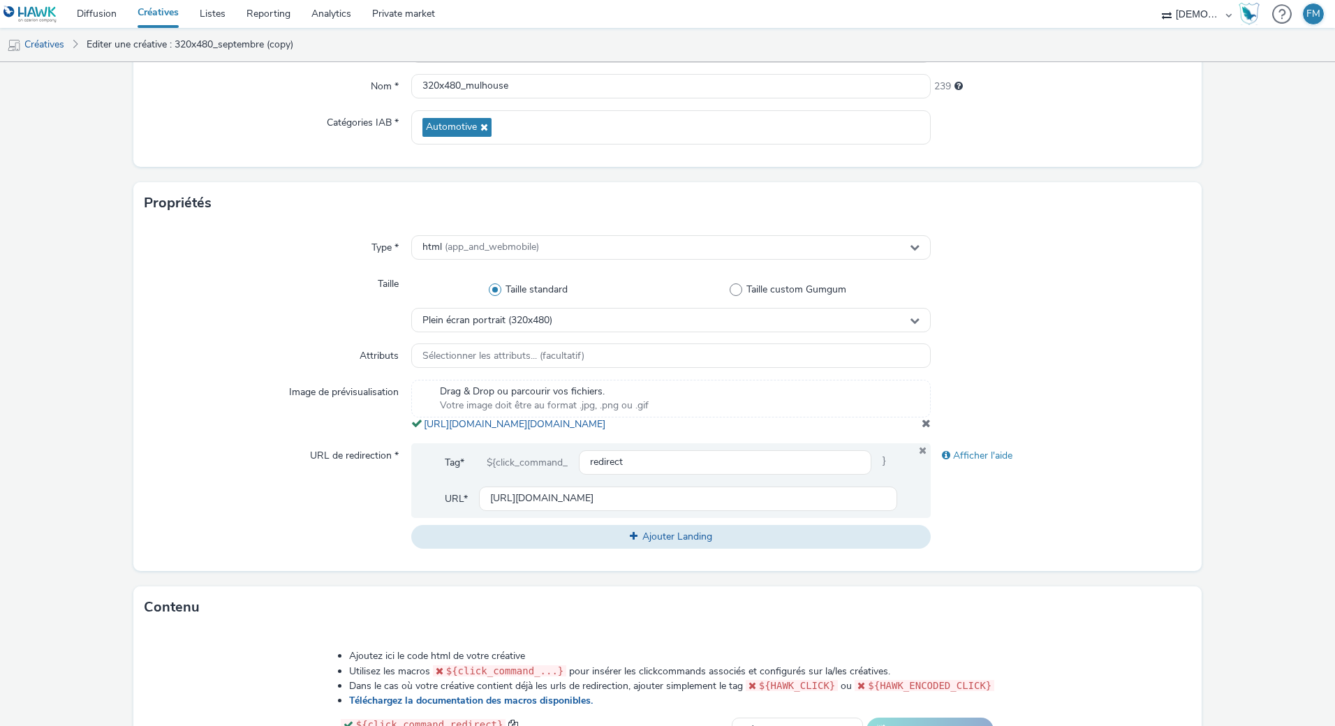
scroll to position [209, 0]
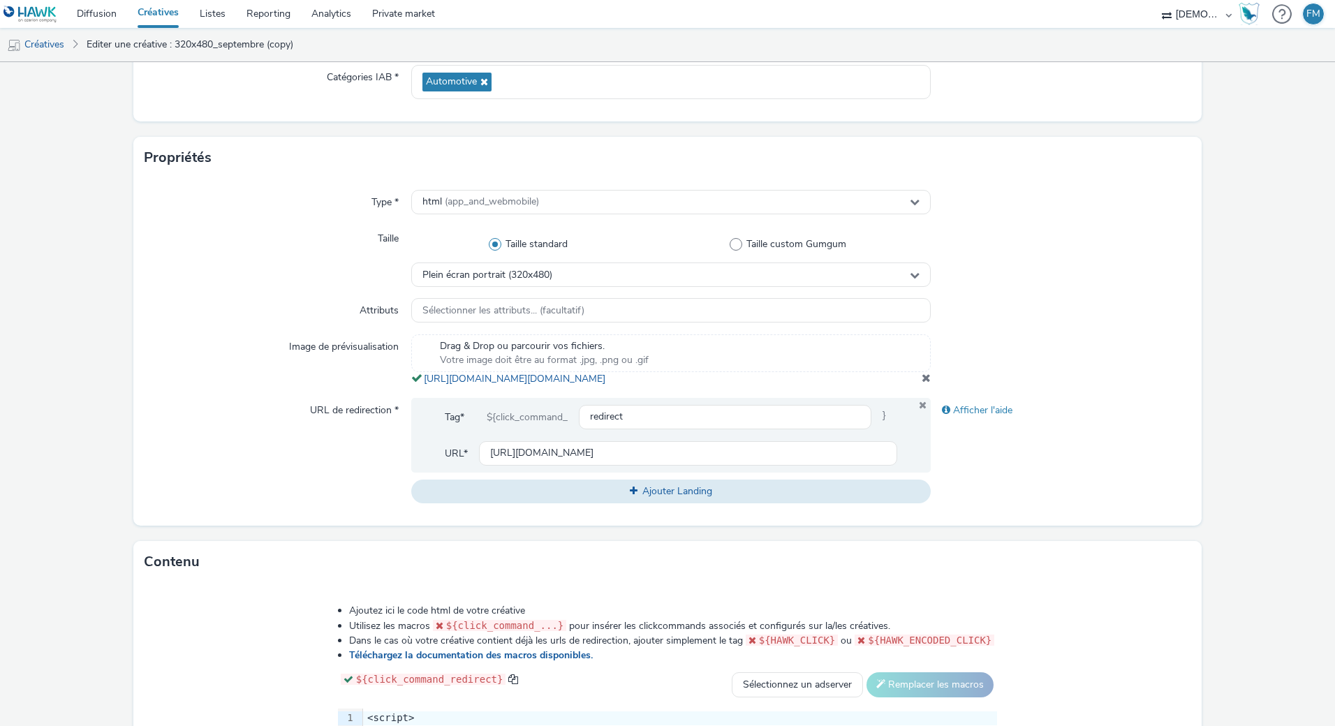
click at [921, 383] on span at bounding box center [925, 377] width 9 height 11
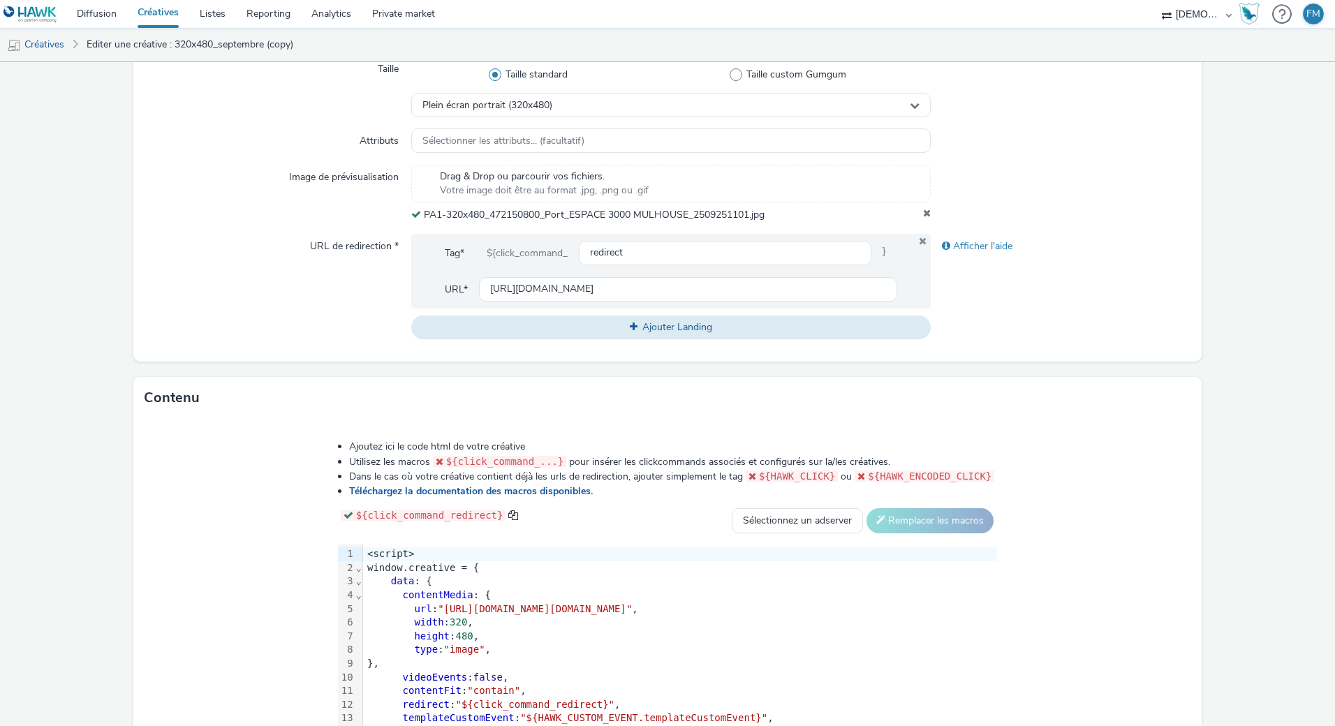
scroll to position [500, 0]
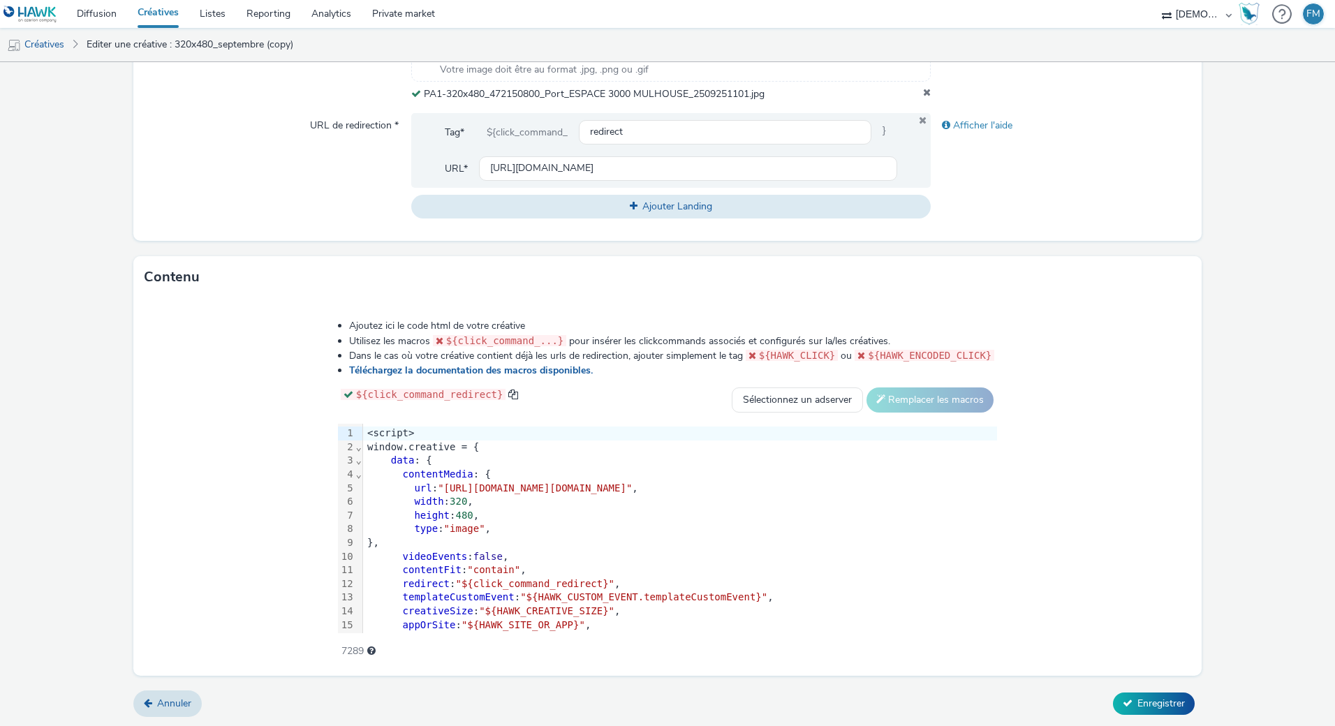
click at [1121, 249] on form "Editer une créative Général Annonceur * ESPACE 3000 Nom * 320x480_mulhouse 239 …" at bounding box center [667, 144] width 1335 height 1165
click at [1127, 706] on button "Enregistrer" at bounding box center [1154, 703] width 82 height 22
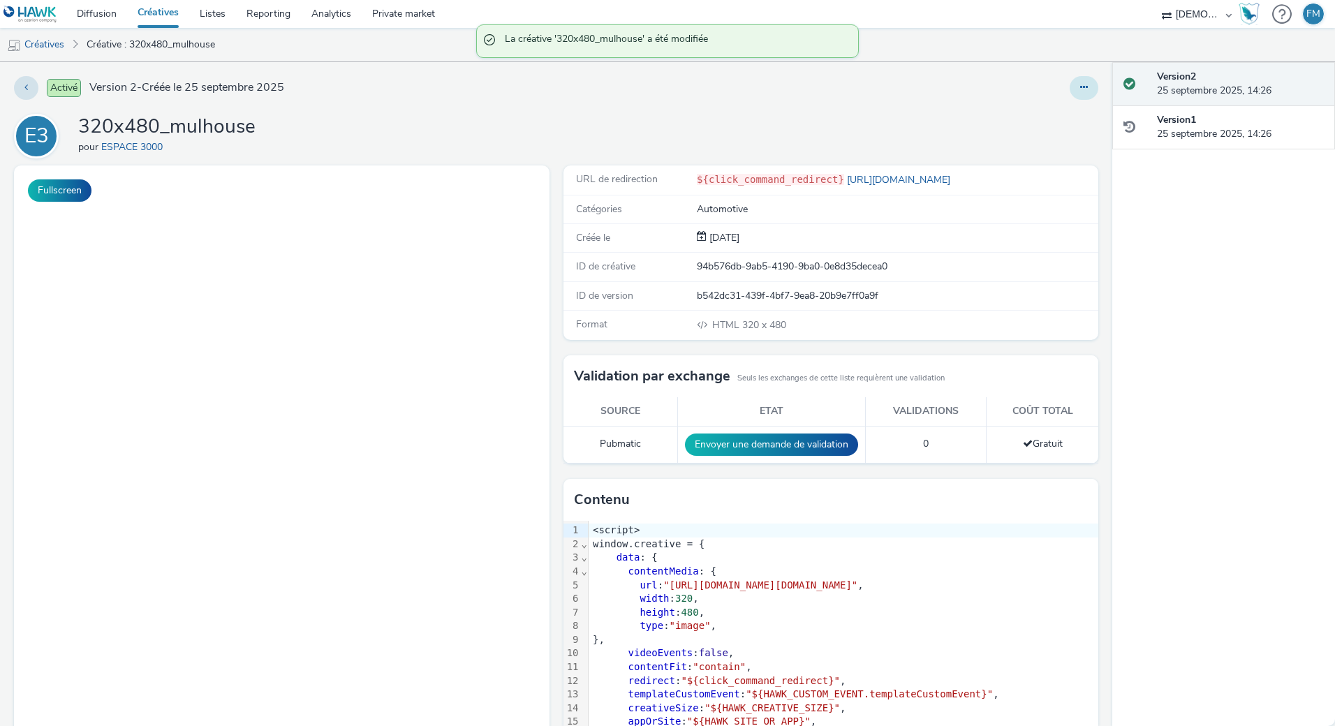
click at [1080, 85] on icon at bounding box center [1084, 87] width 8 height 10
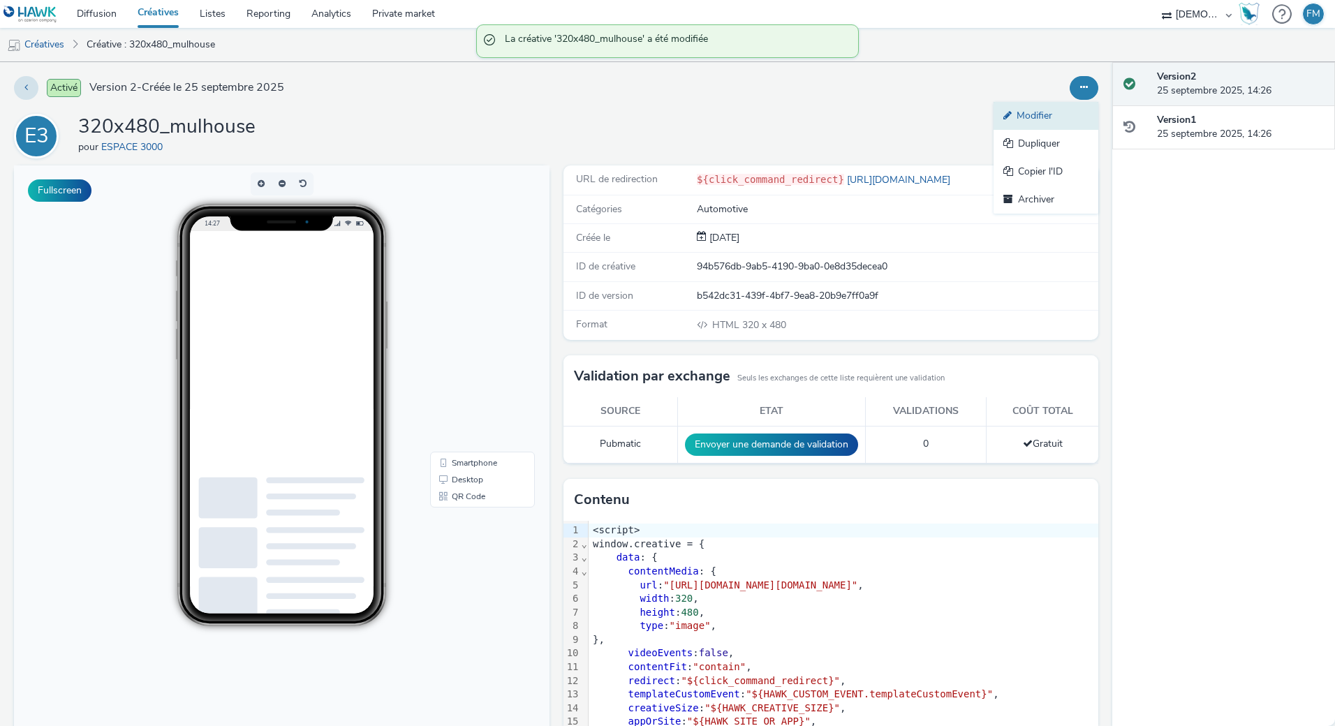
click at [1065, 111] on link "Modifier" at bounding box center [1045, 116] width 105 height 28
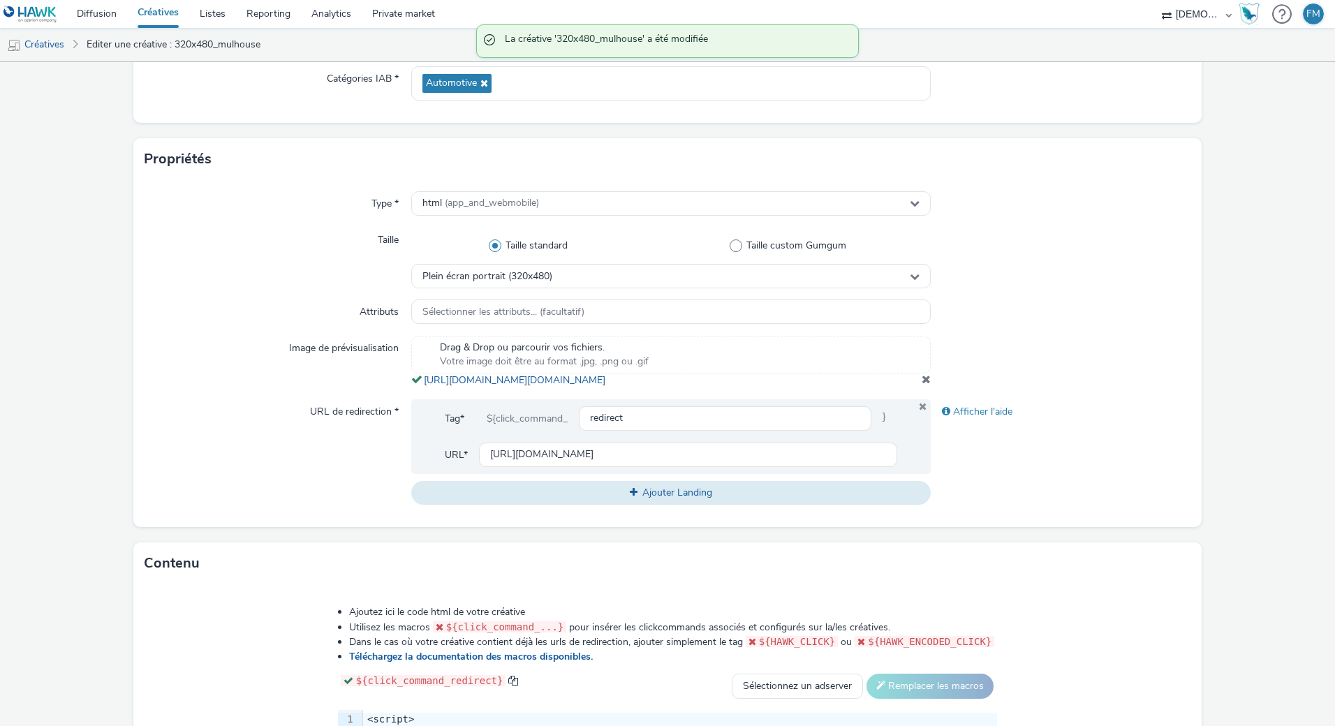
scroll to position [349, 0]
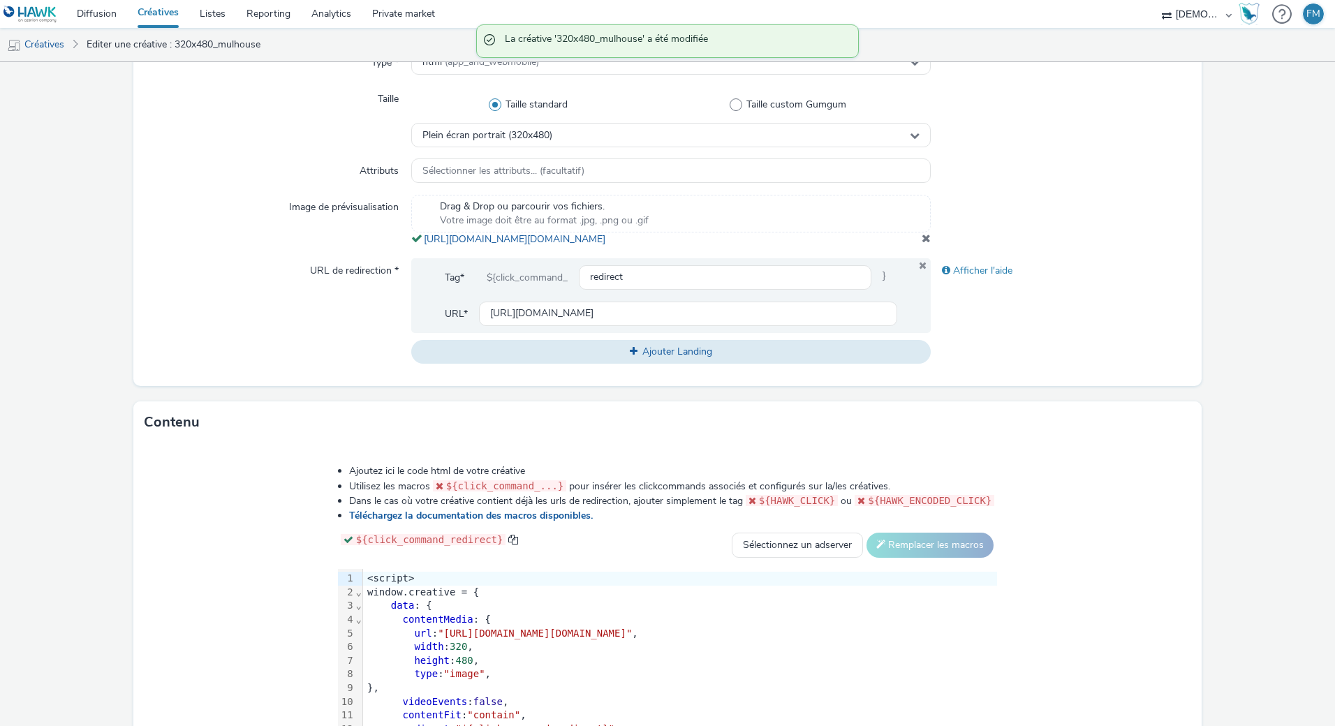
click at [614, 262] on div "Type * html (app_and_webmobile) Taille Taille standard Taille custom Gumgum Ple…" at bounding box center [667, 212] width 1068 height 347
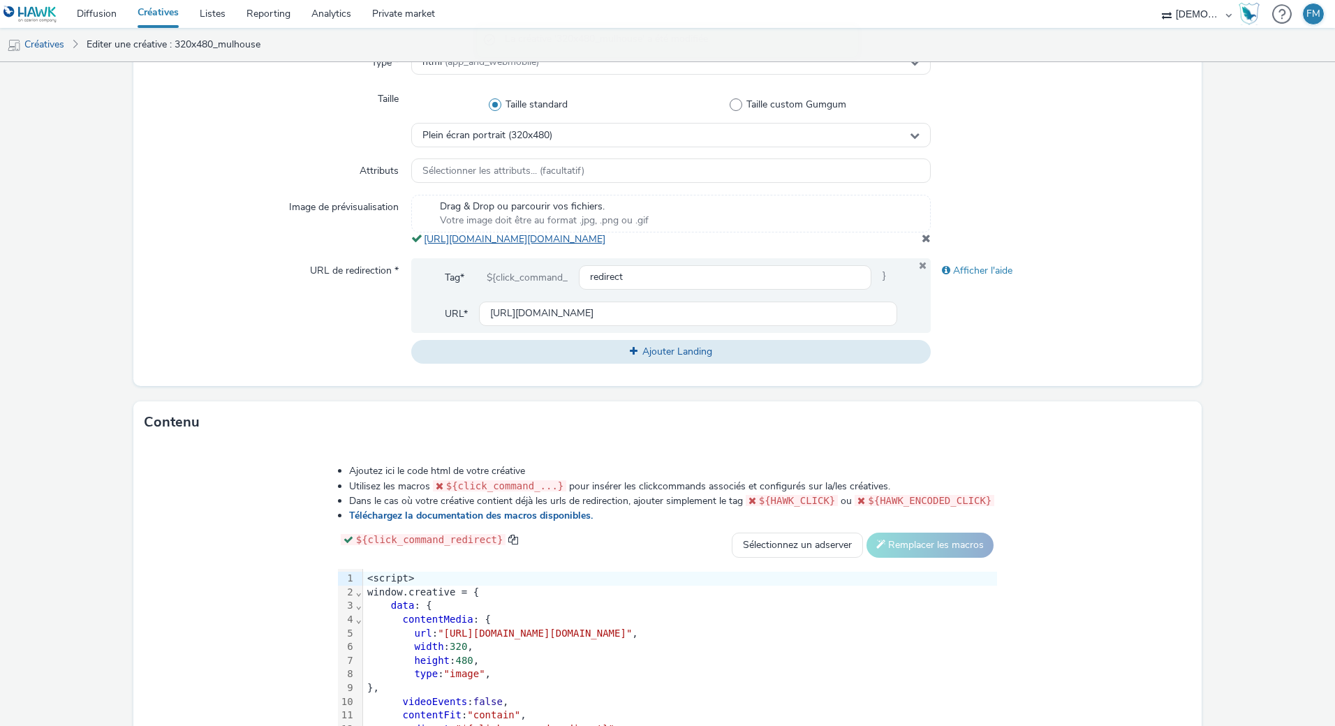
click at [611, 246] on link "[URL][DOMAIN_NAME][DOMAIN_NAME]" at bounding box center [517, 238] width 187 height 13
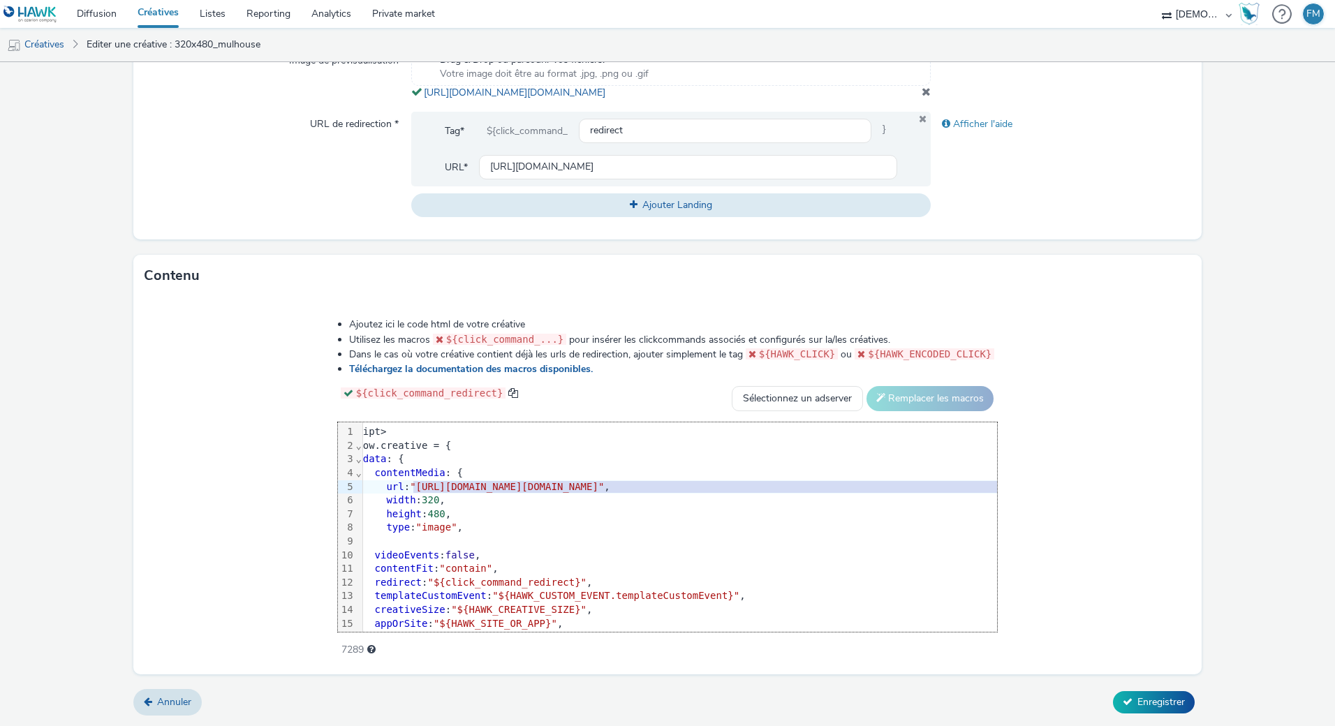
scroll to position [0, 43]
drag, startPoint x: 299, startPoint y: 487, endPoint x: 1111, endPoint y: 489, distance: 811.9
click at [588, 489] on span ""[URL][DOMAIN_NAME][DOMAIN_NAME]"" at bounding box center [491, 486] width 194 height 11
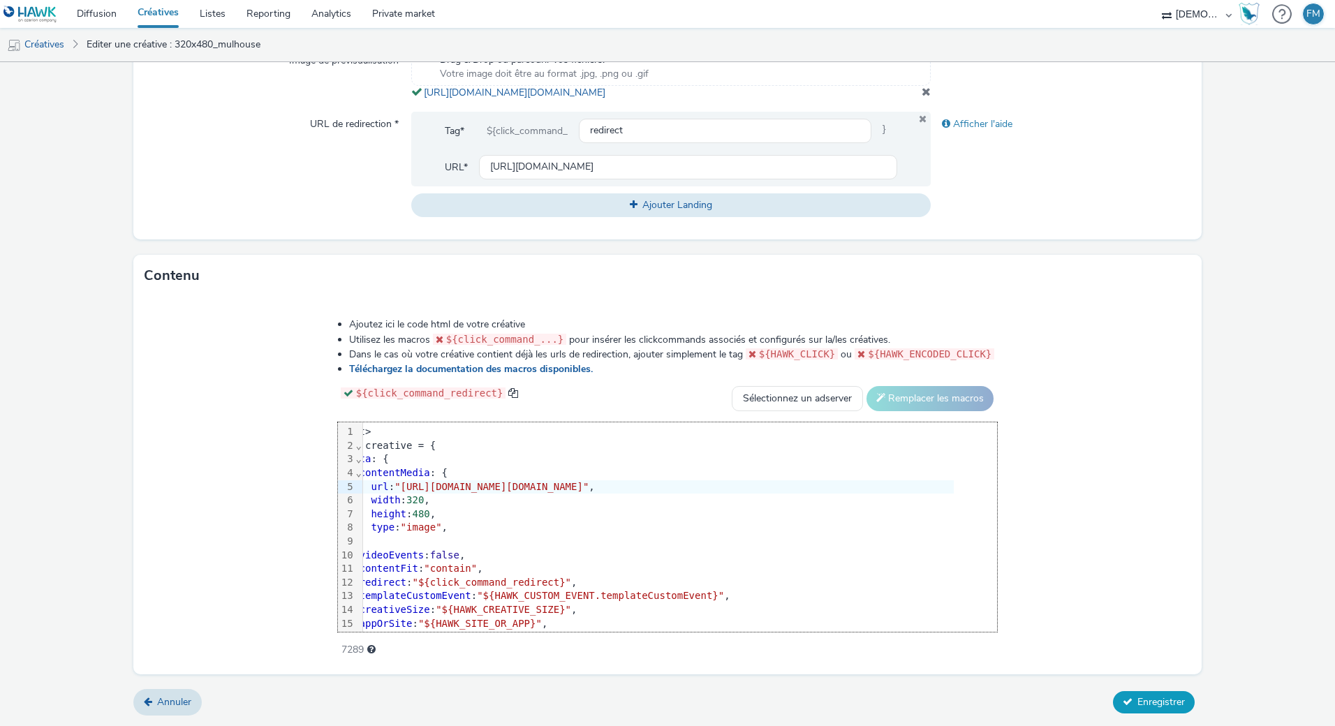
click at [1154, 706] on span "Enregistrer" at bounding box center [1160, 701] width 47 height 13
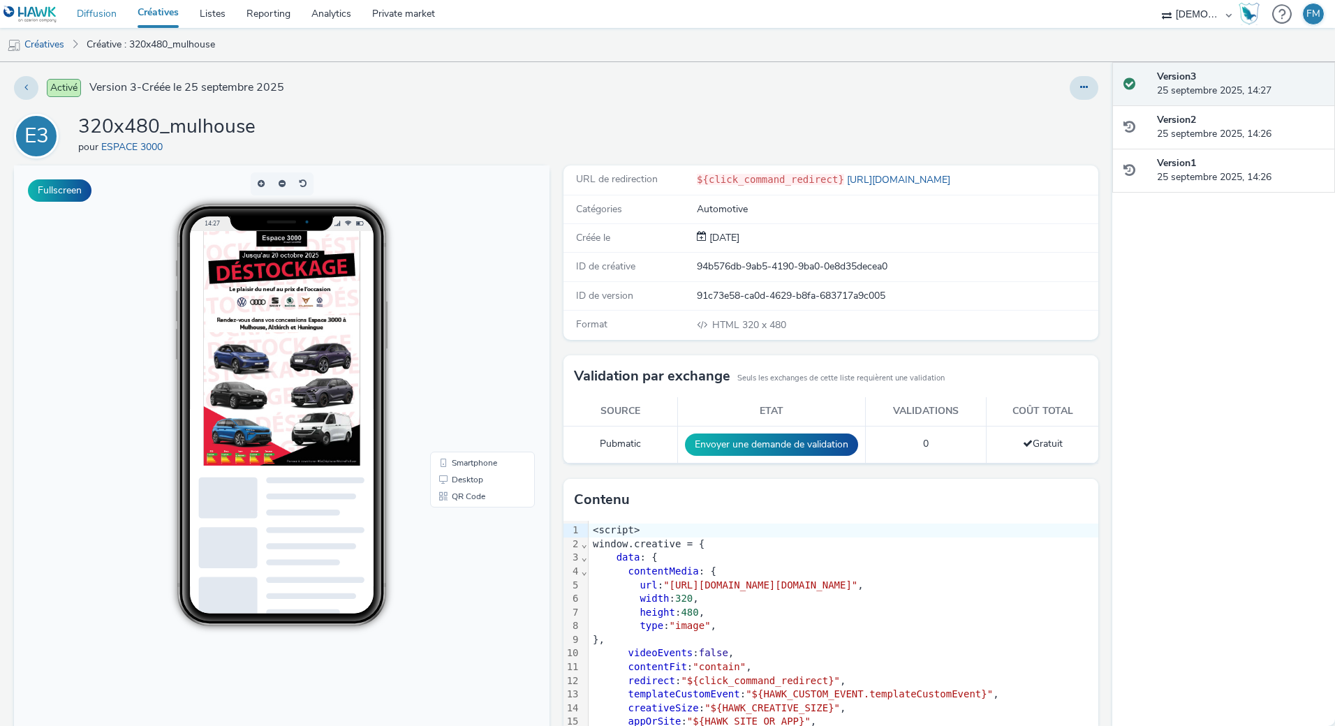
click at [103, 10] on link "Diffusion" at bounding box center [96, 14] width 61 height 28
